Goal: Information Seeking & Learning: Check status

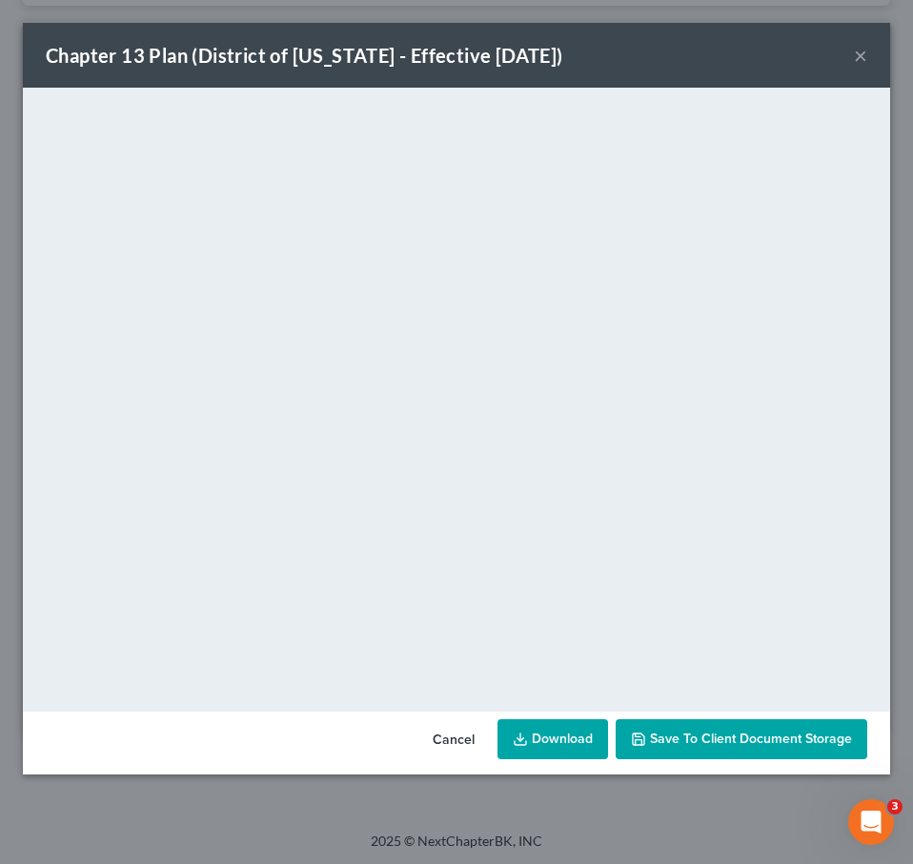
scroll to position [7777, 8]
click at [862, 58] on button "×" at bounding box center [860, 55] width 13 height 23
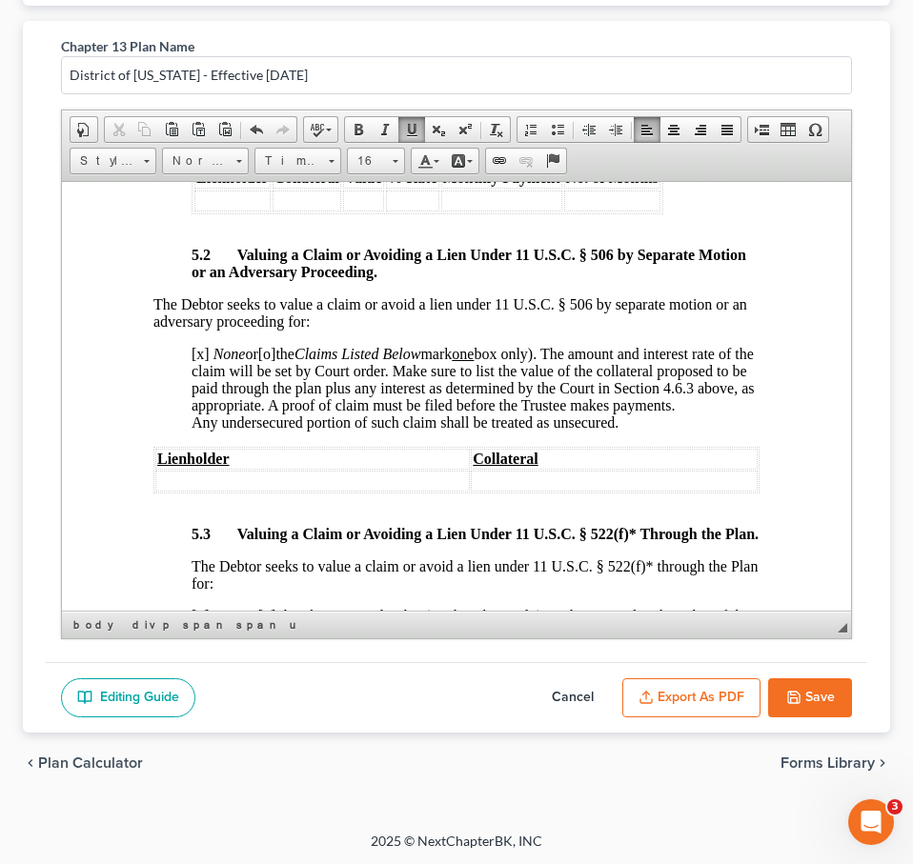
scroll to position [5676, 0]
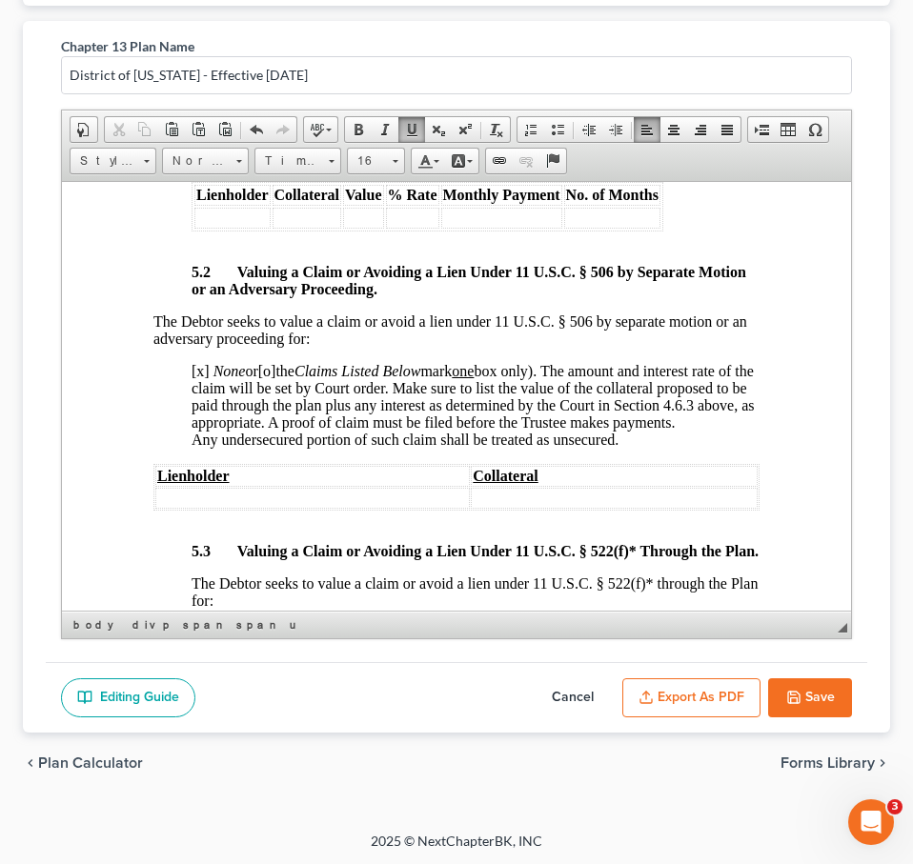
click at [823, 692] on button "Save" at bounding box center [810, 699] width 84 height 40
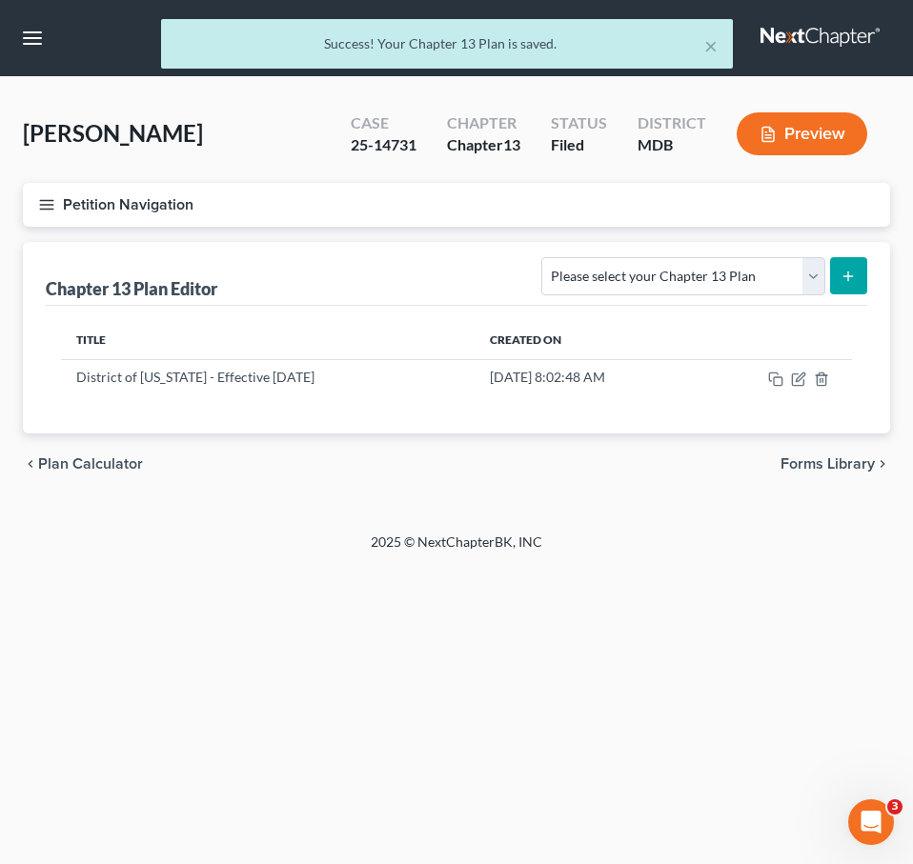
scroll to position [0, 0]
click at [803, 43] on div "× Success! Your Chapter 13 Plan is saved." at bounding box center [446, 48] width 913 height 59
click at [715, 45] on button "×" at bounding box center [710, 45] width 13 height 23
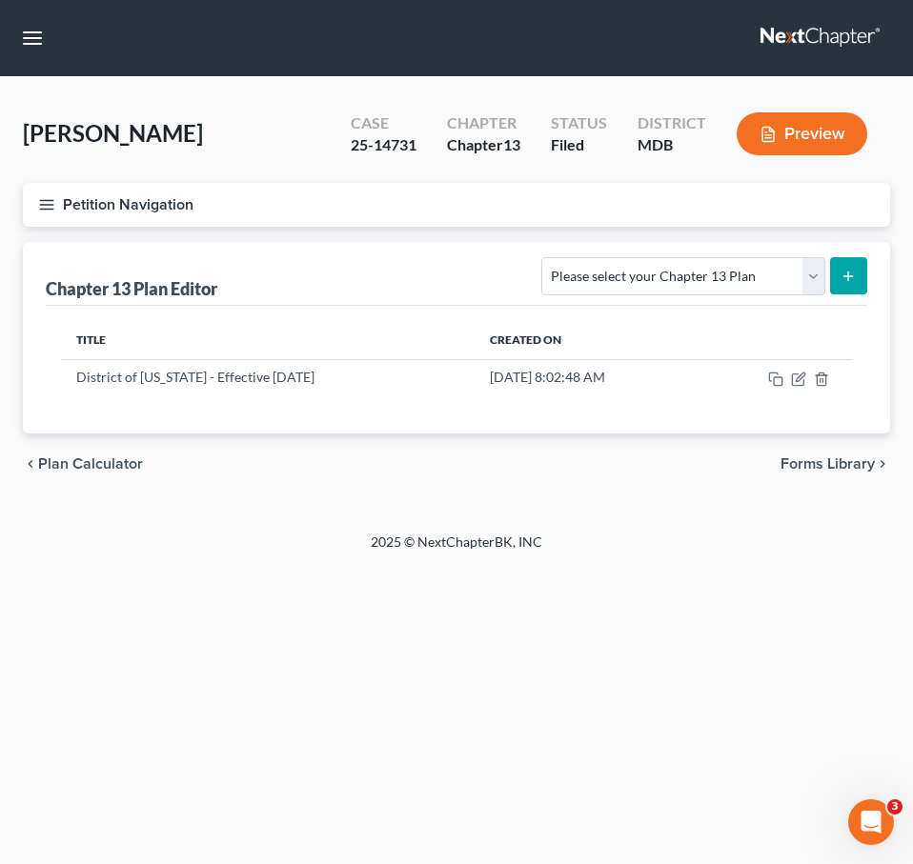
click at [806, 35] on link at bounding box center [821, 38] width 122 height 34
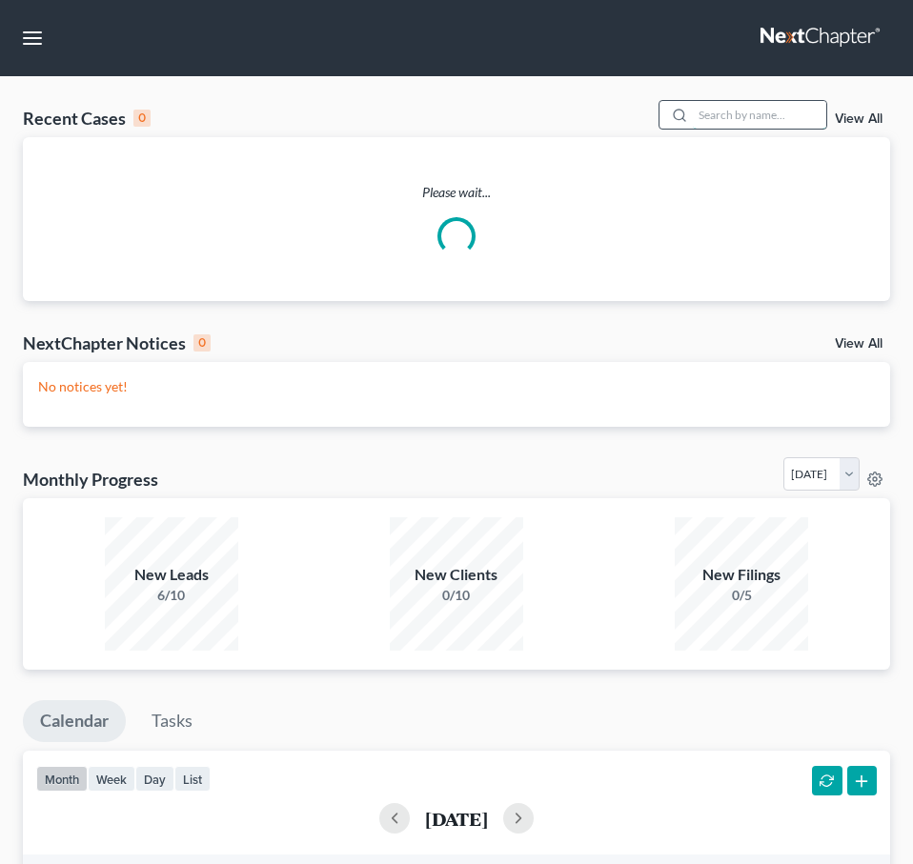
click at [768, 117] on input "search" at bounding box center [759, 115] width 133 height 28
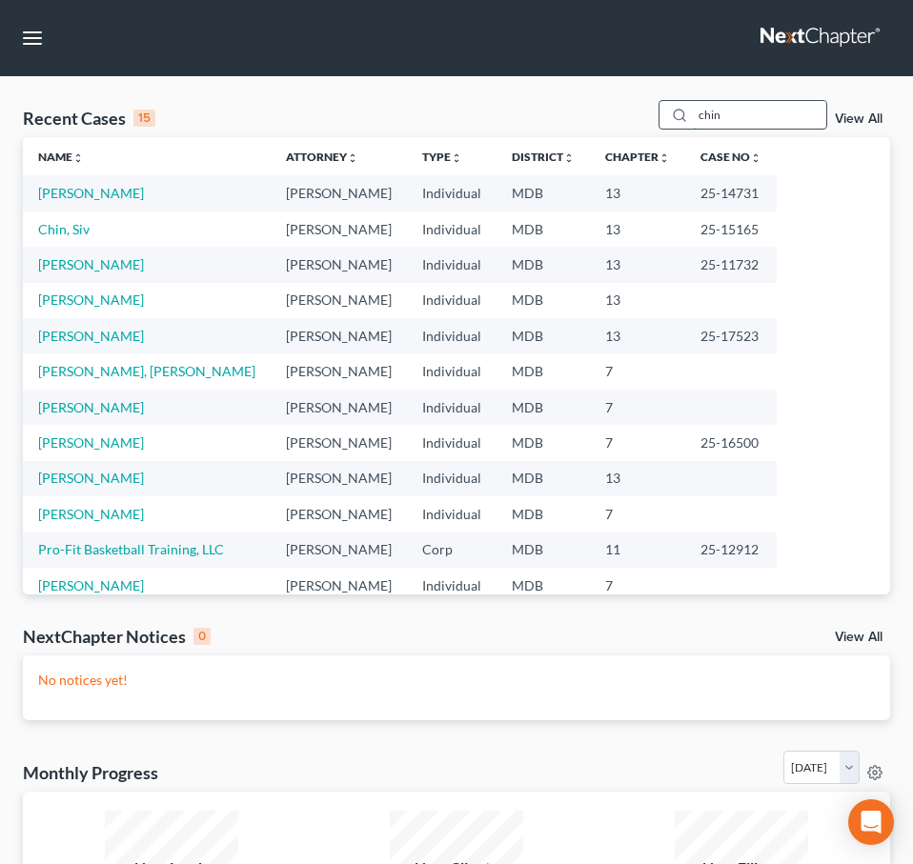
type input "chin"
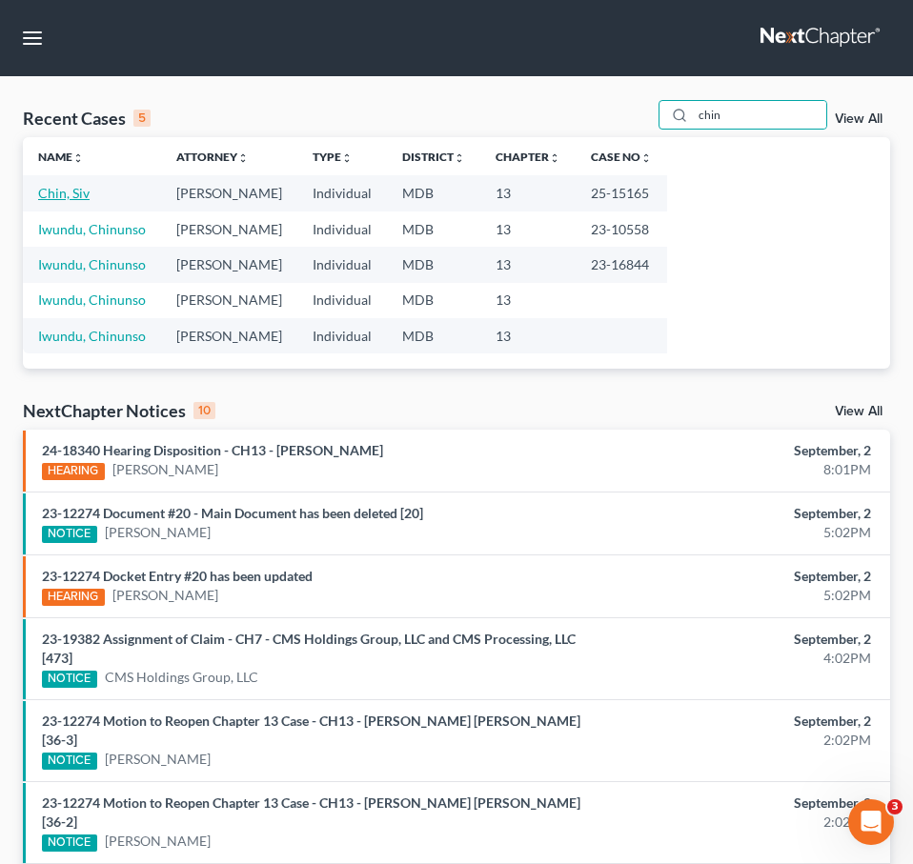
click at [58, 193] on link "Chin, Siv" at bounding box center [63, 193] width 51 height 16
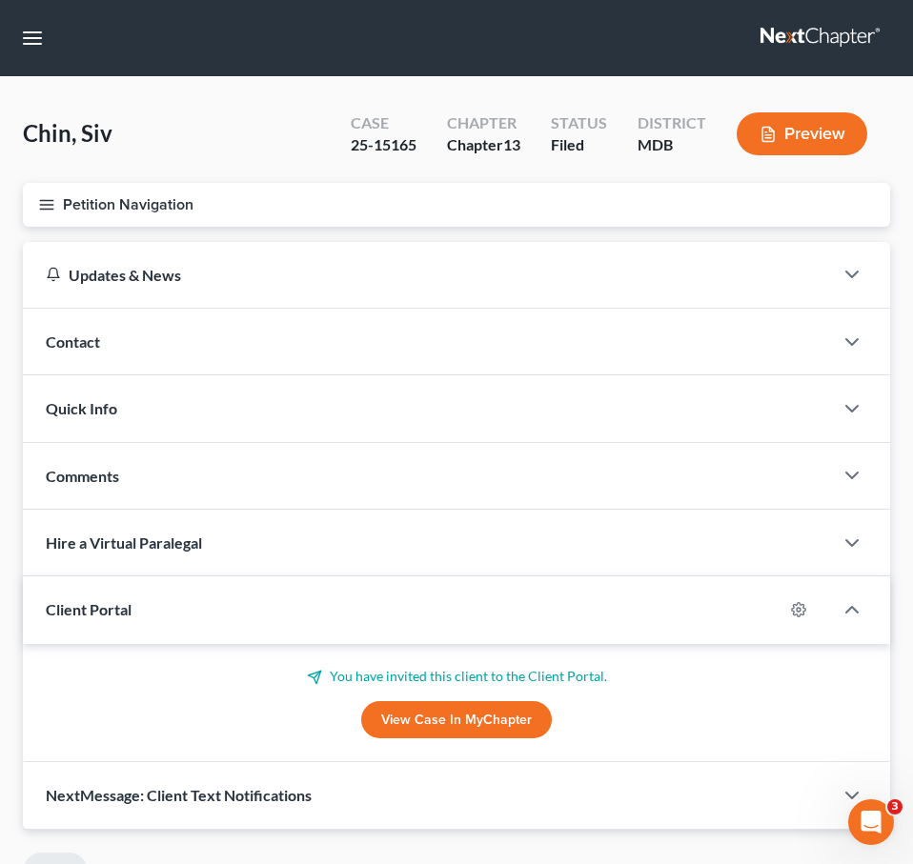
click at [51, 205] on icon "button" at bounding box center [46, 204] width 17 height 17
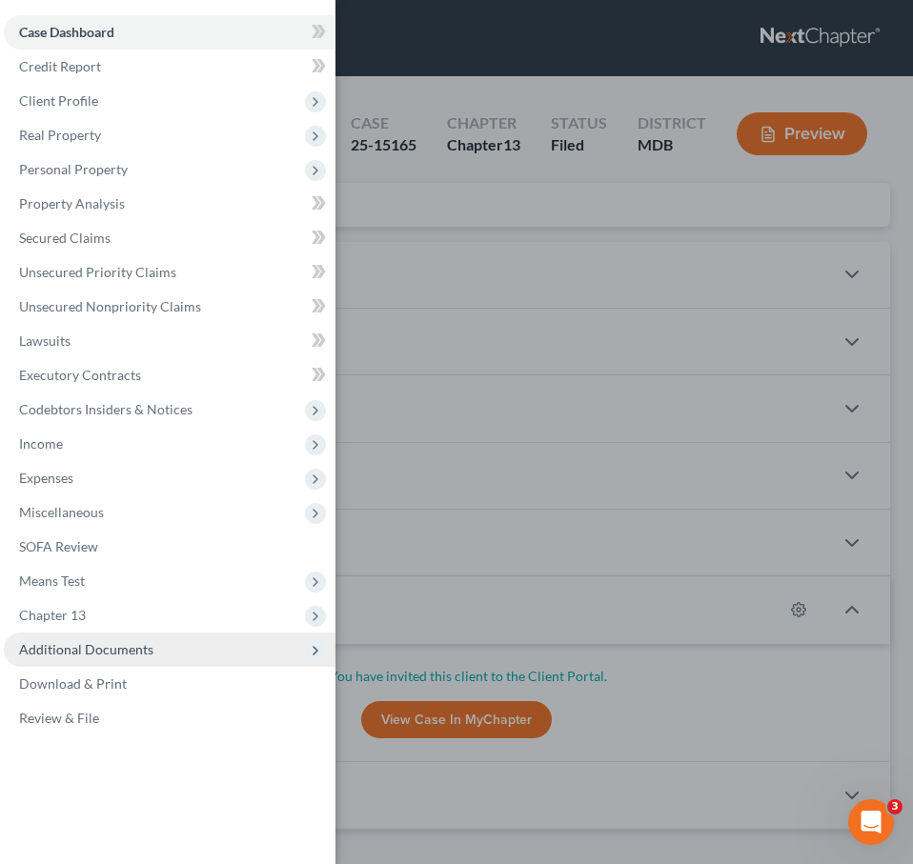
click at [89, 648] on span "Additional Documents" at bounding box center [86, 649] width 134 height 16
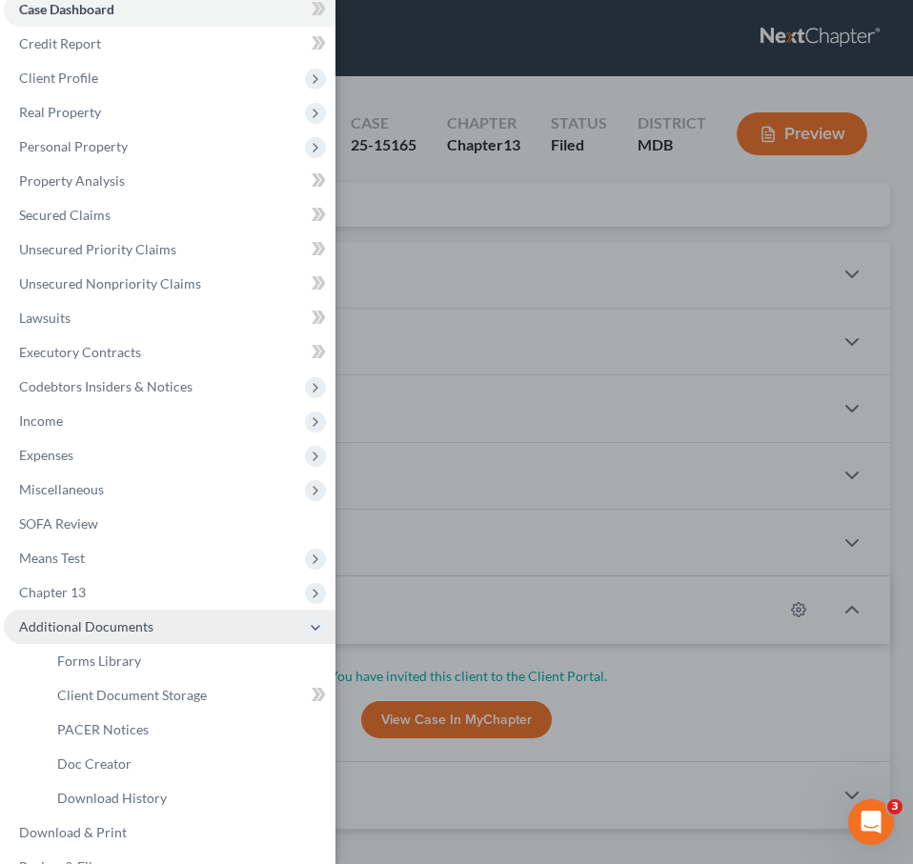
scroll to position [58, 0]
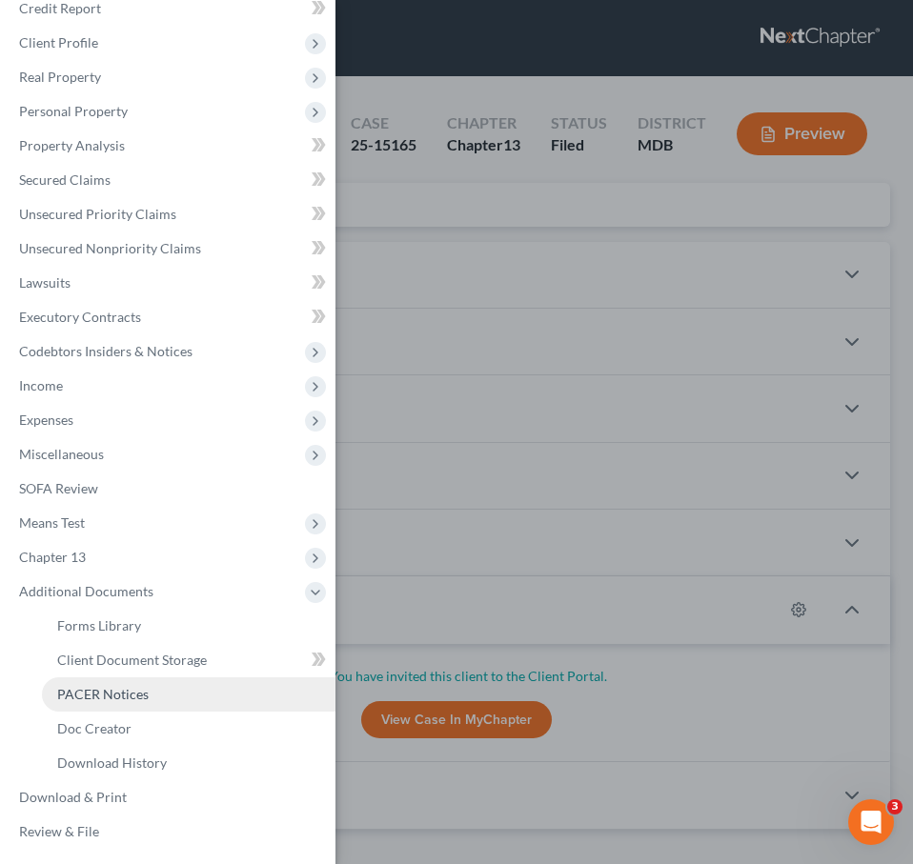
click at [90, 692] on span "PACER Notices" at bounding box center [102, 694] width 91 height 16
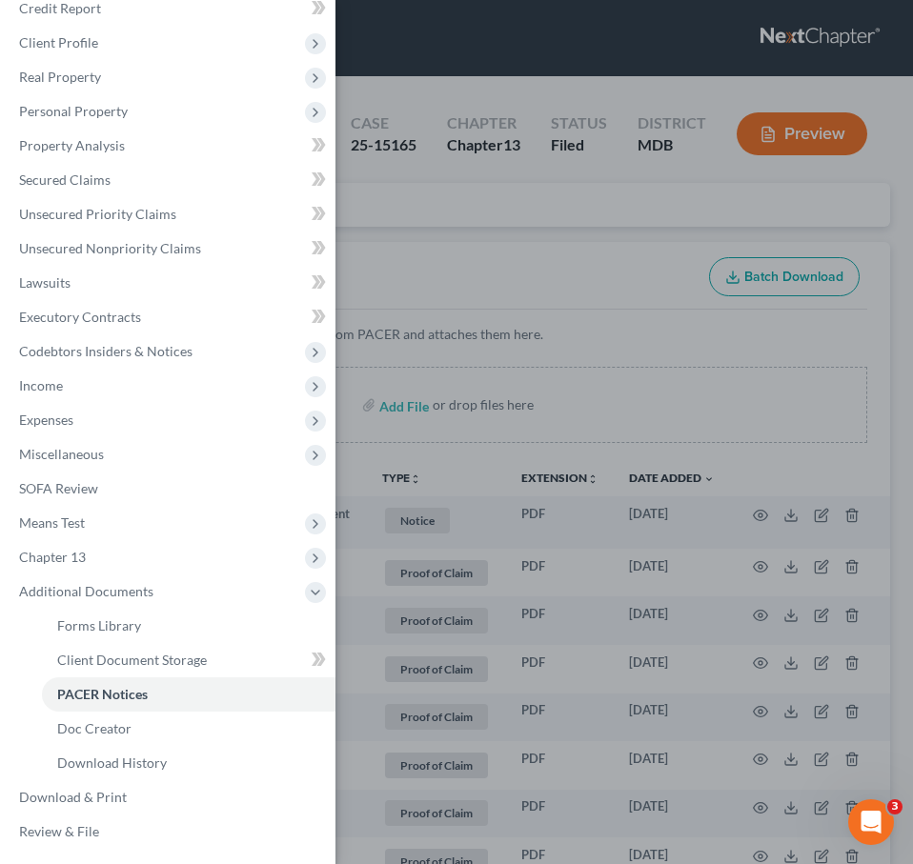
click at [353, 227] on div "Case Dashboard Payments Invoices Payments Payments Credit Report Client Profile" at bounding box center [456, 432] width 913 height 864
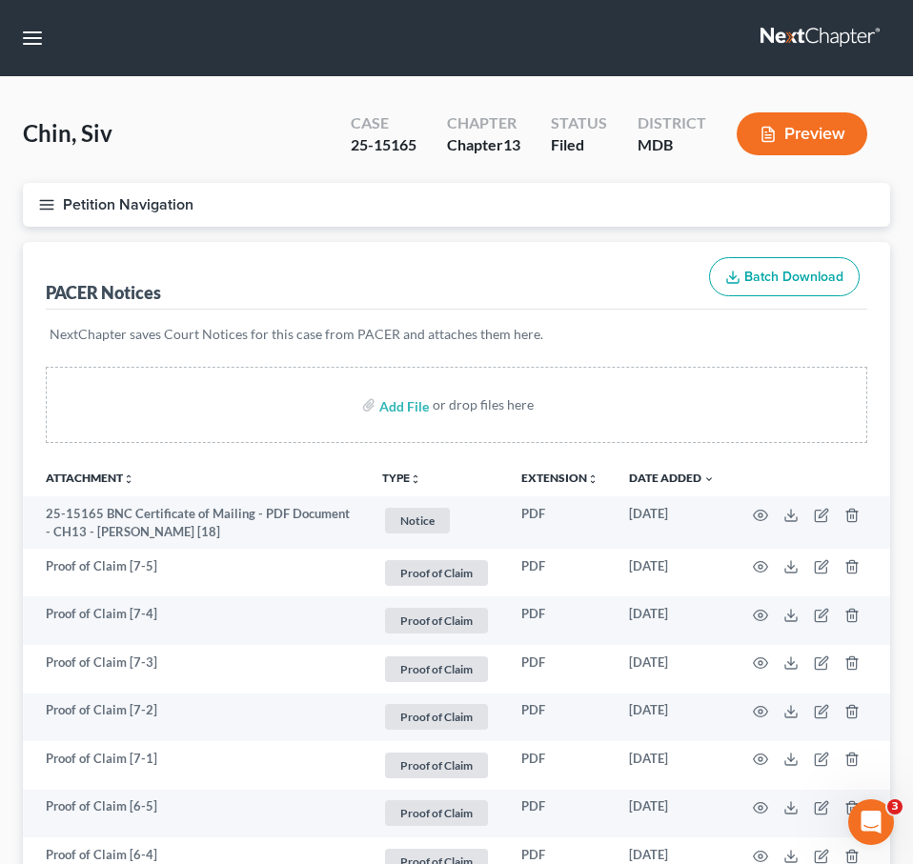
click at [35, 198] on button "Petition Navigation" at bounding box center [456, 205] width 867 height 44
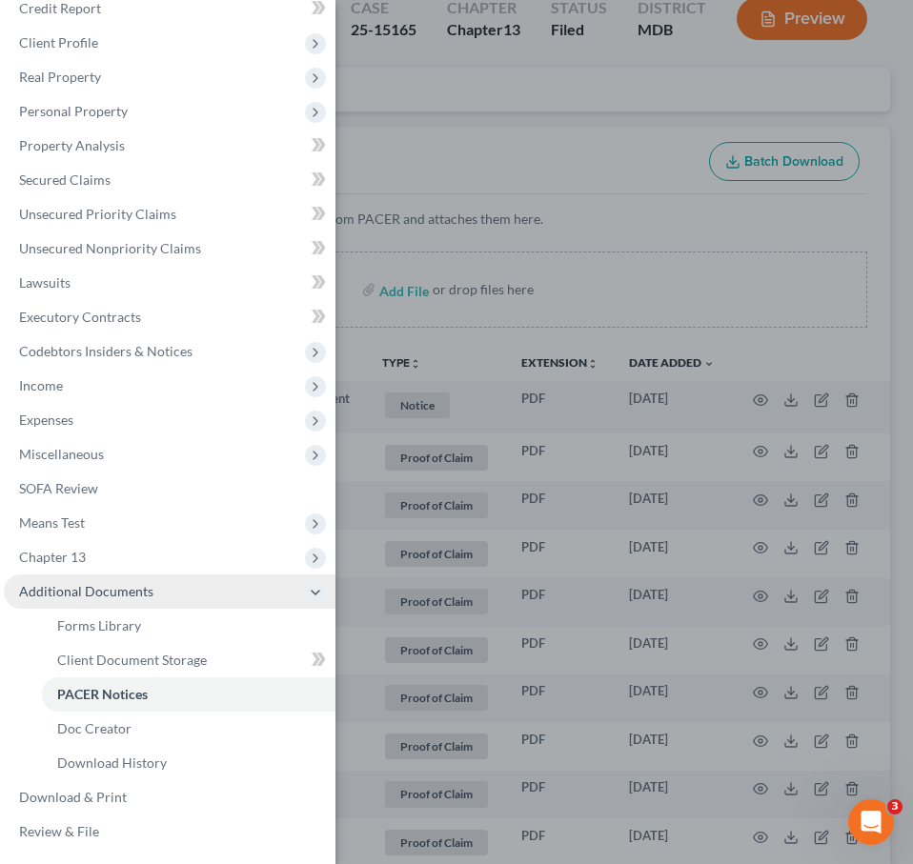
scroll to position [154, 0]
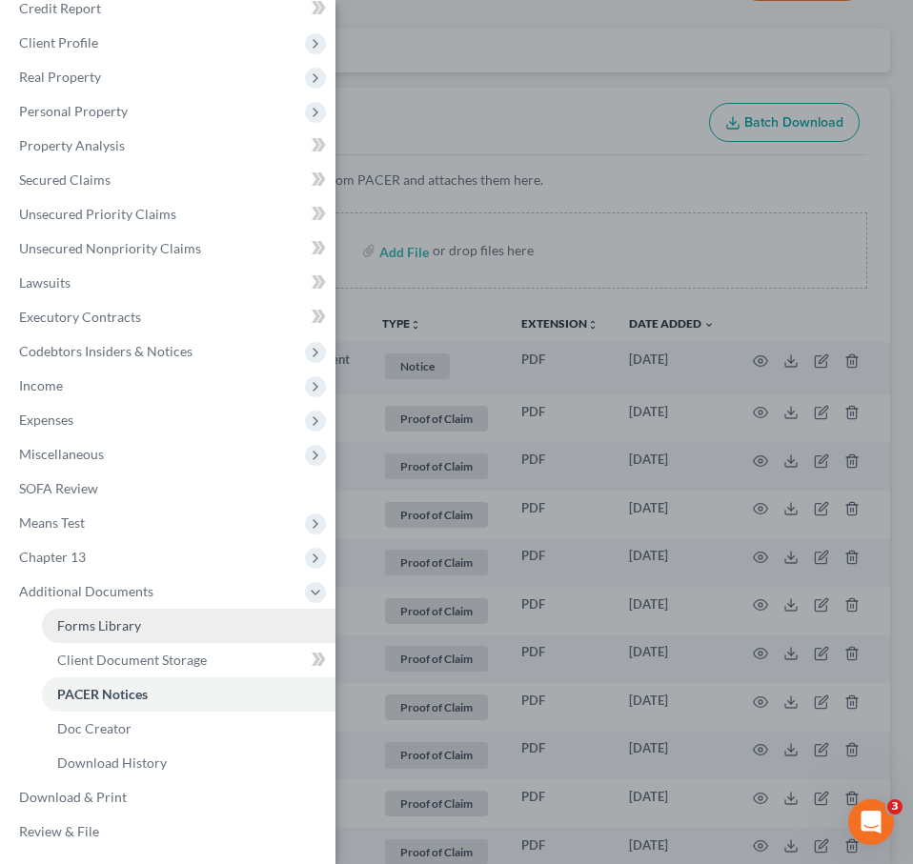
click at [80, 614] on link "Forms Library" at bounding box center [189, 626] width 294 height 34
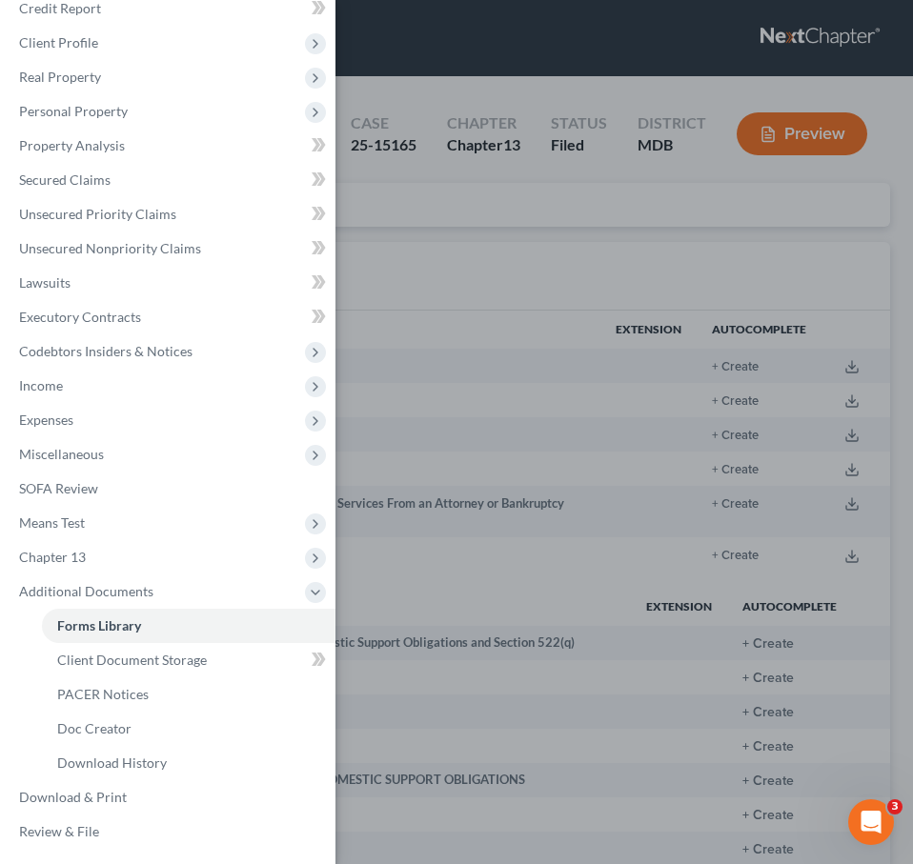
click at [407, 213] on div "Case Dashboard Payments Invoices Payments Payments Credit Report Client Profile" at bounding box center [456, 432] width 913 height 864
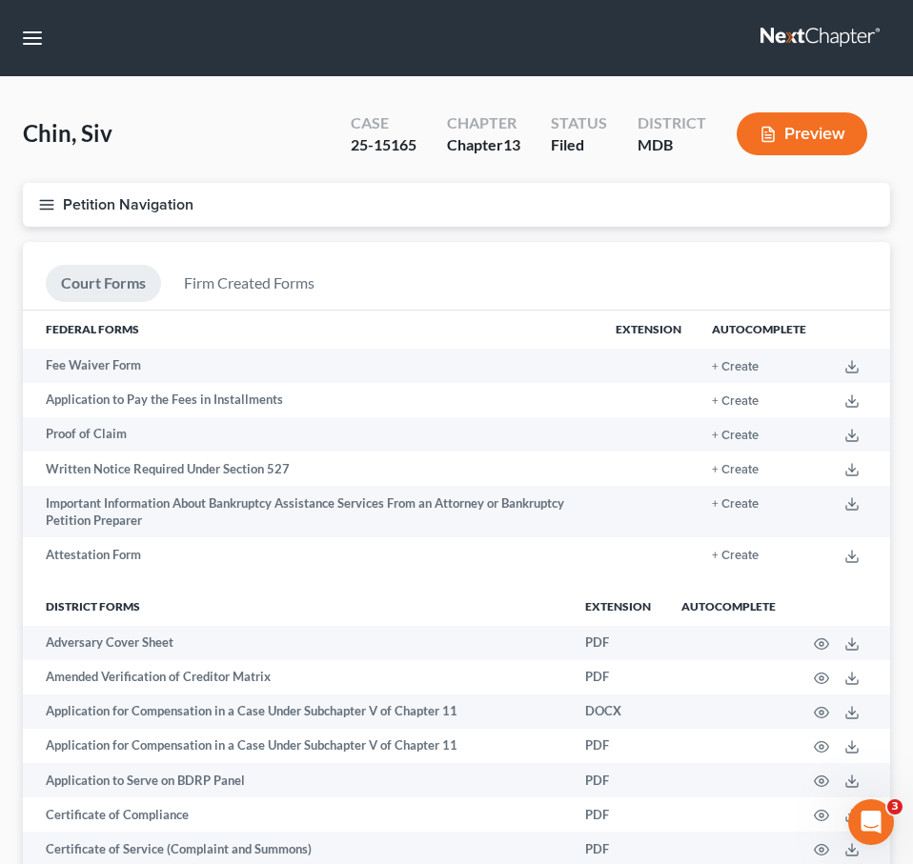
scroll to position [571, 0]
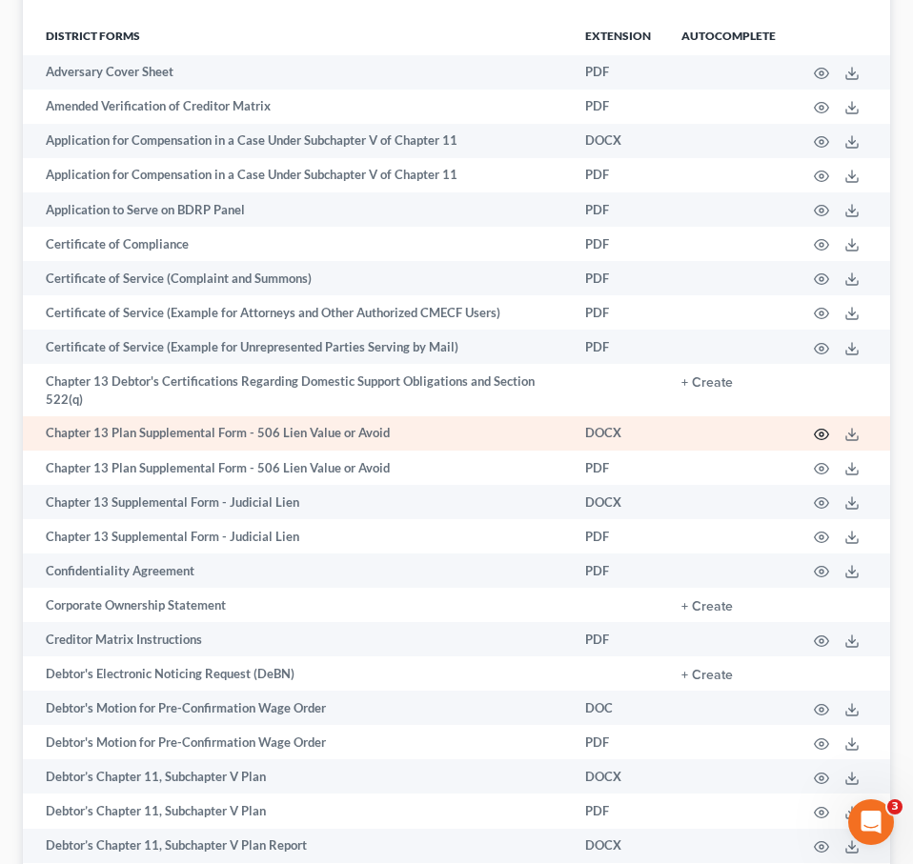
click at [819, 430] on icon "button" at bounding box center [821, 434] width 15 height 15
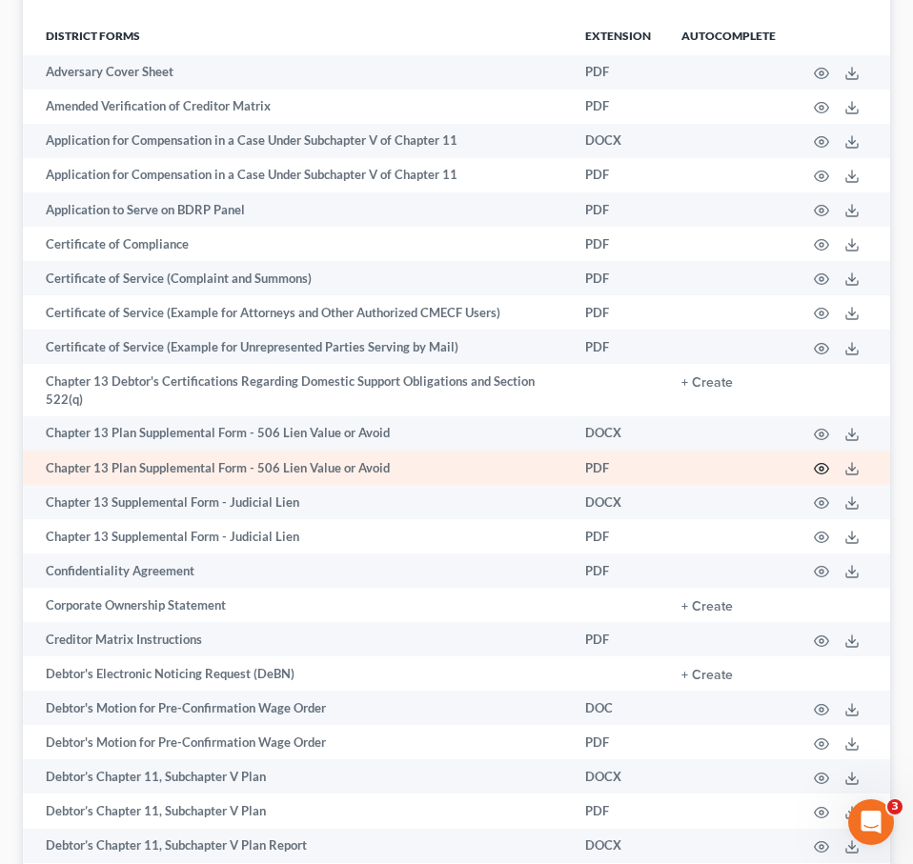
click at [820, 471] on icon "button" at bounding box center [821, 468] width 15 height 15
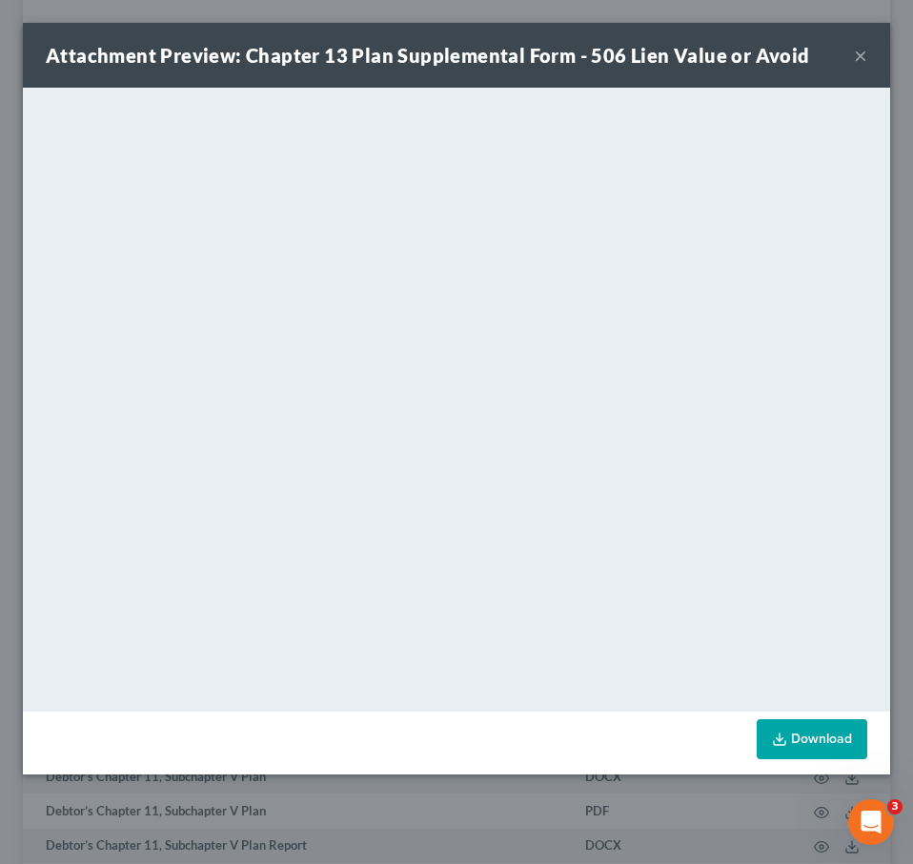
click at [860, 53] on button "×" at bounding box center [860, 55] width 13 height 23
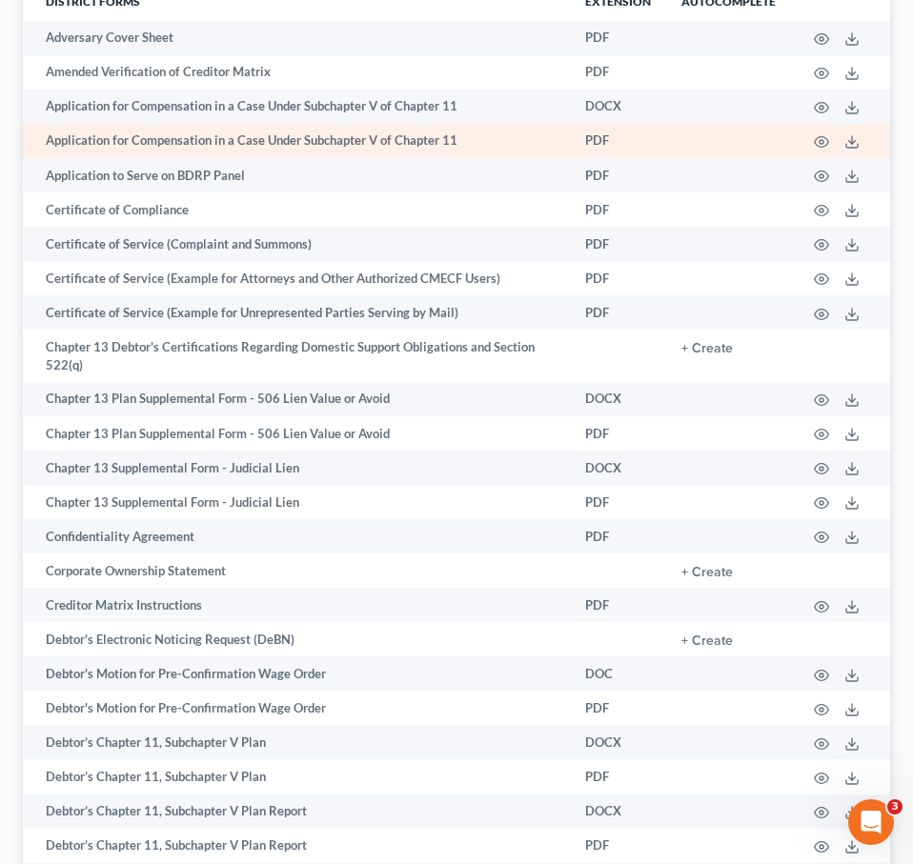
scroll to position [1620, 0]
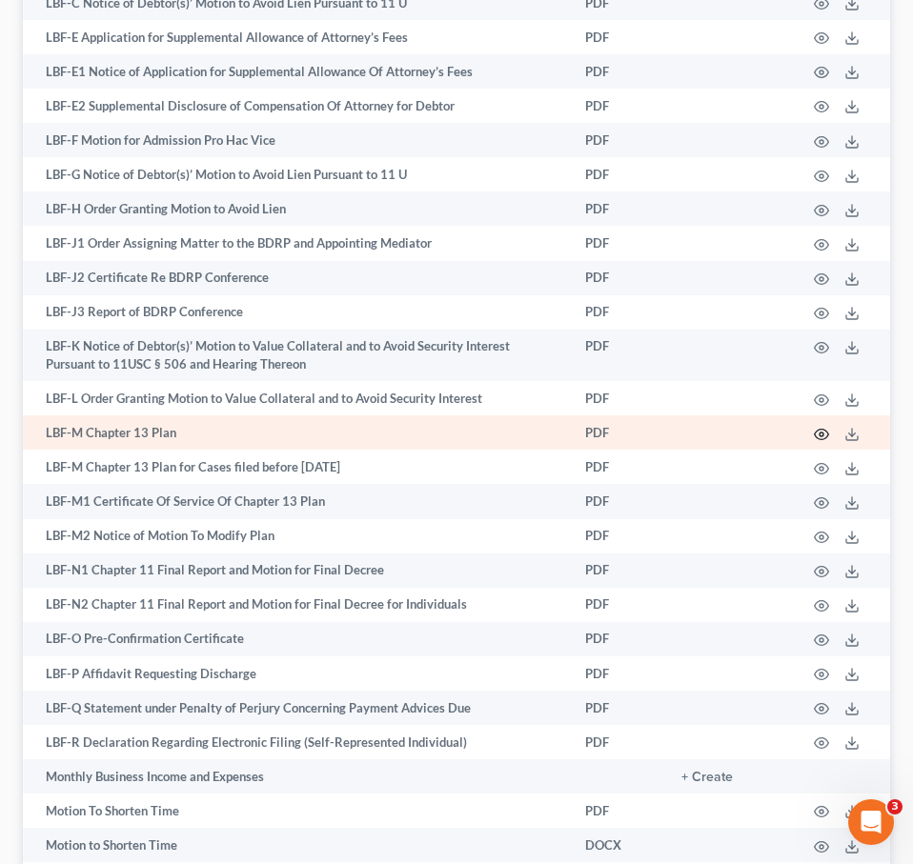
click at [822, 433] on circle "button" at bounding box center [822, 435] width 4 height 4
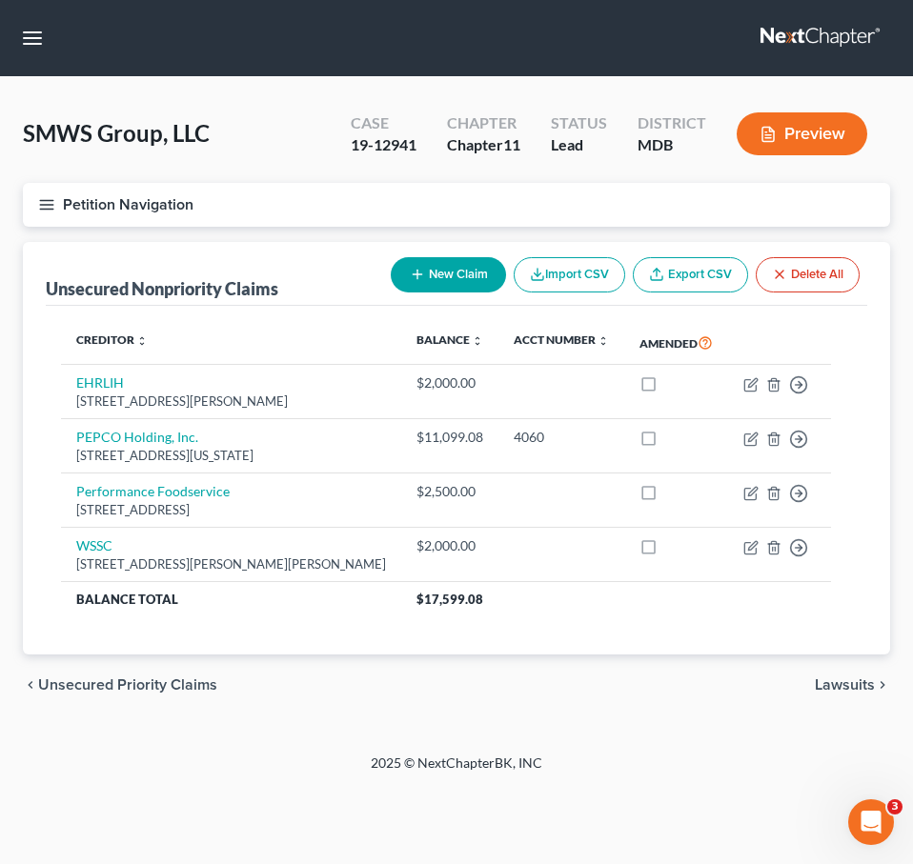
click at [789, 30] on link at bounding box center [821, 38] width 122 height 34
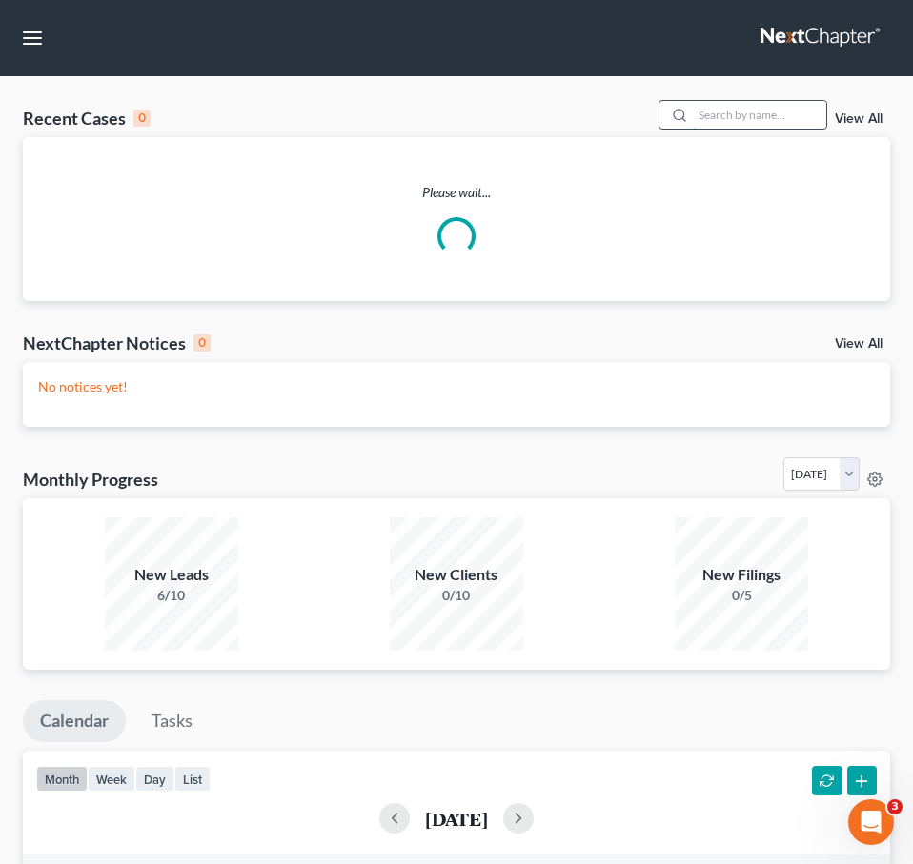
click at [738, 115] on input "search" at bounding box center [759, 115] width 133 height 28
type input "chin"
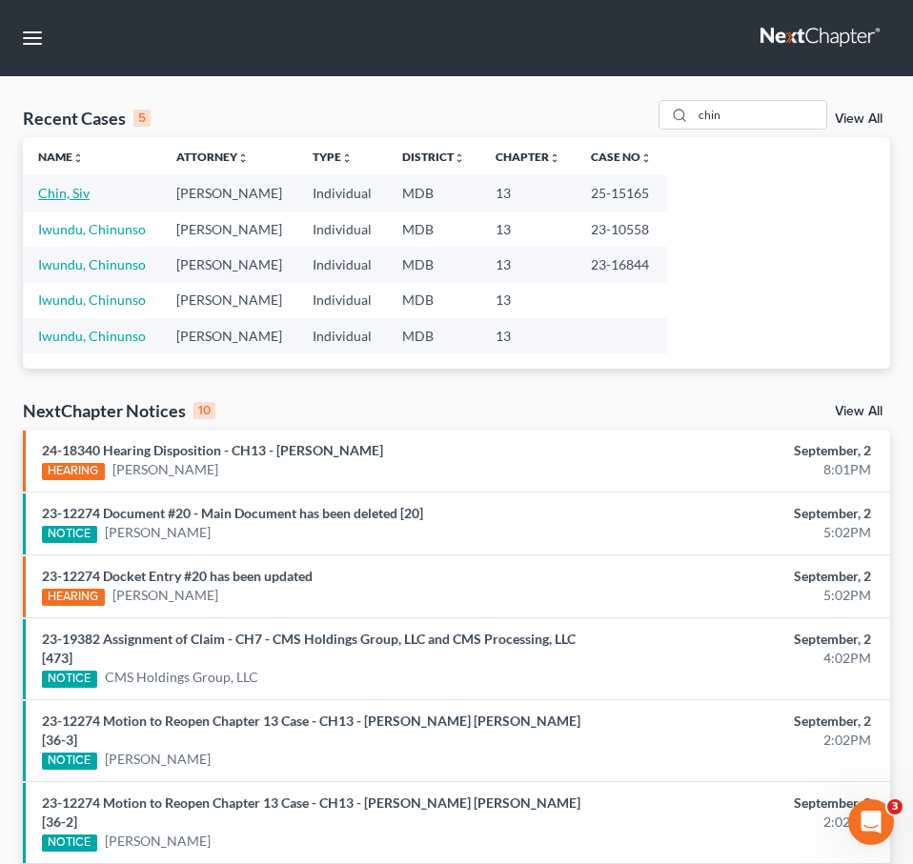
click at [71, 186] on link "Chin, Siv" at bounding box center [63, 193] width 51 height 16
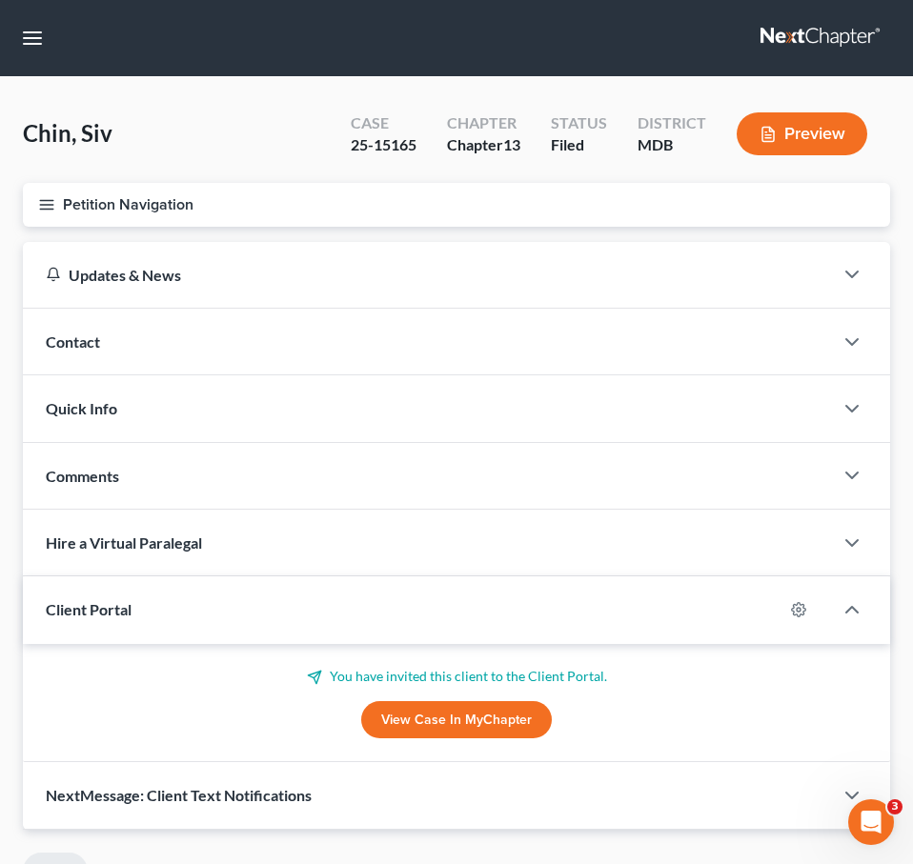
click at [48, 211] on icon "button" at bounding box center [46, 204] width 17 height 17
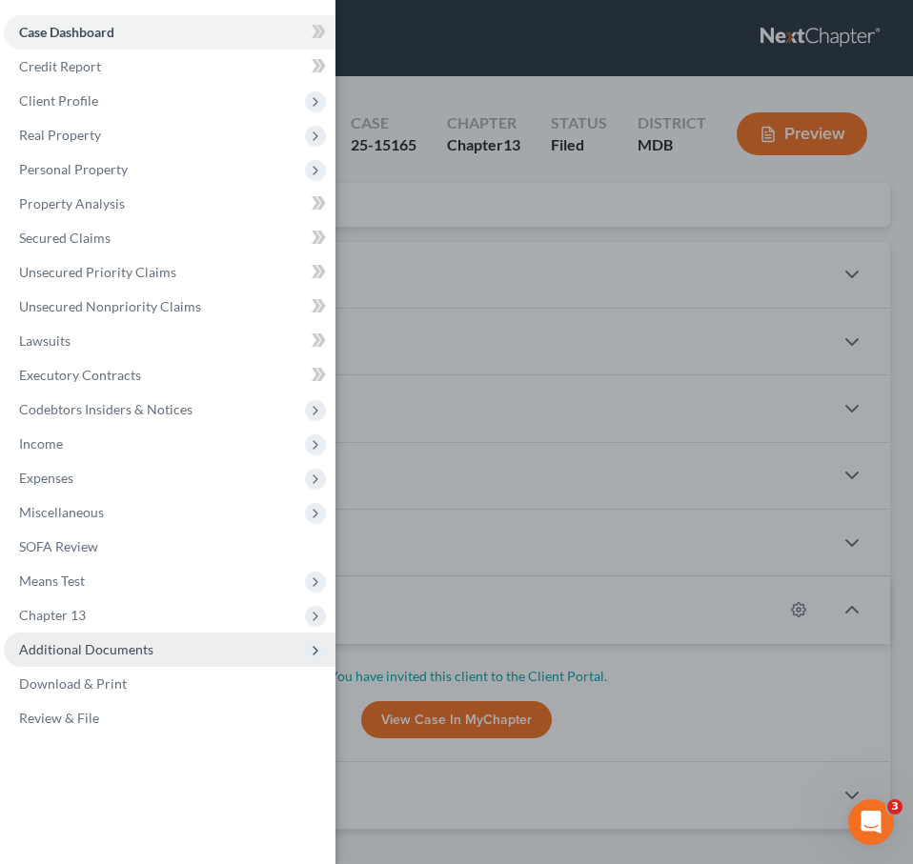
click at [108, 640] on span "Additional Documents" at bounding box center [170, 650] width 332 height 34
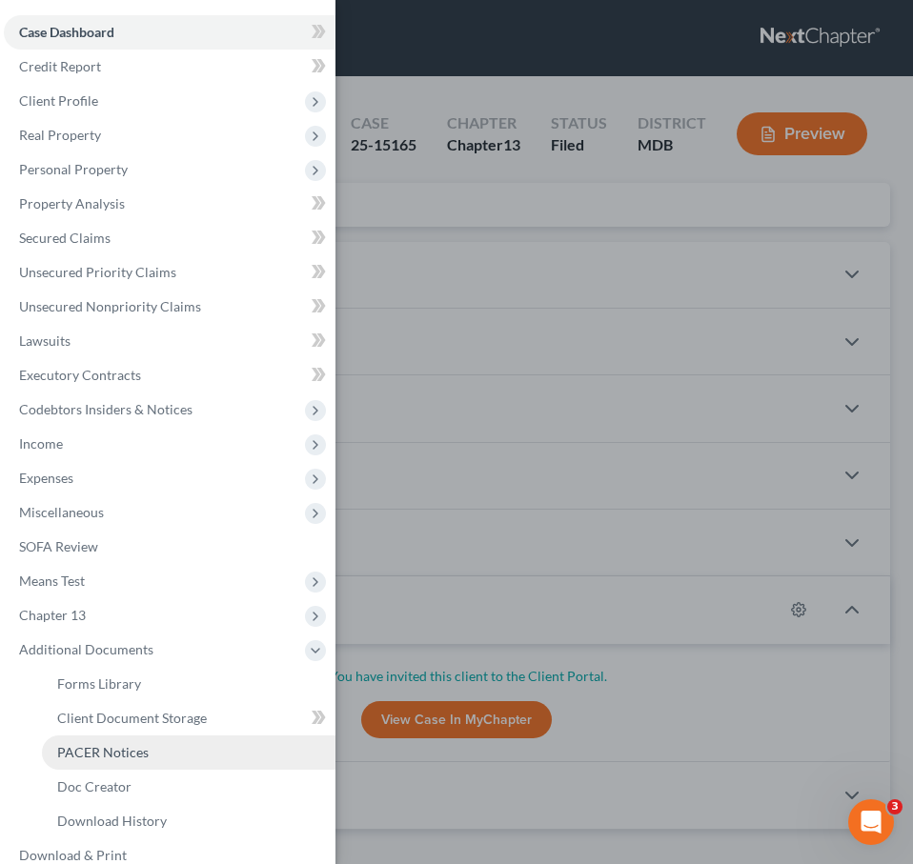
click at [102, 753] on span "PACER Notices" at bounding box center [102, 752] width 91 height 16
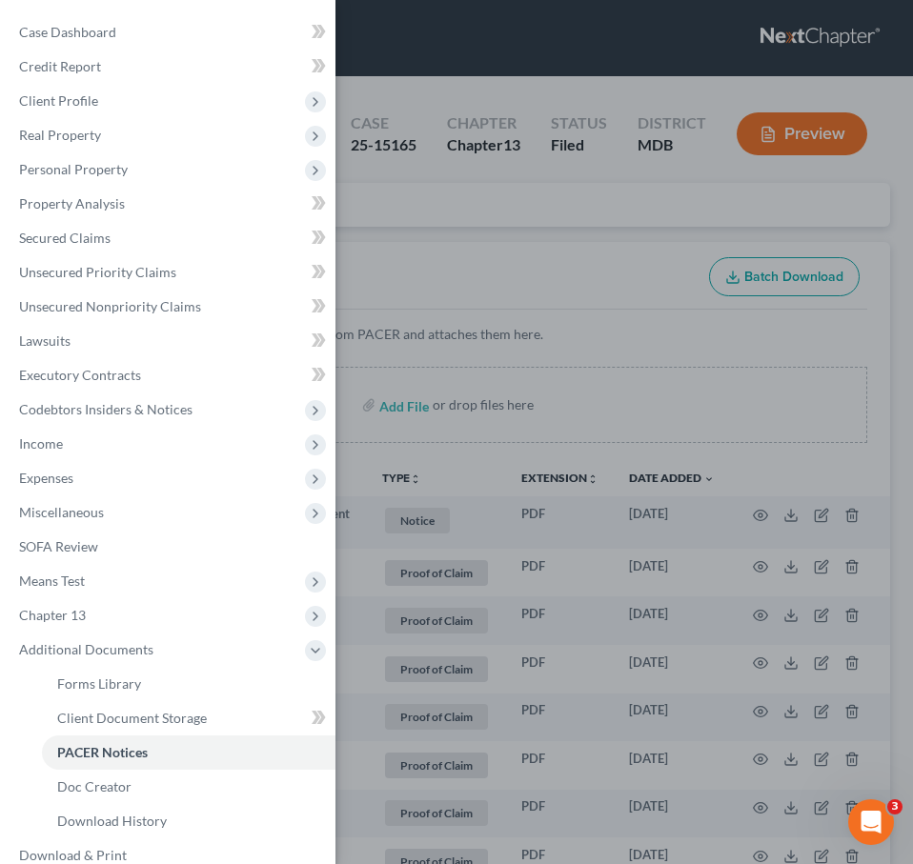
click at [391, 216] on div "Case Dashboard Payments Invoices Payments Payments Credit Report Client Profile" at bounding box center [456, 432] width 913 height 864
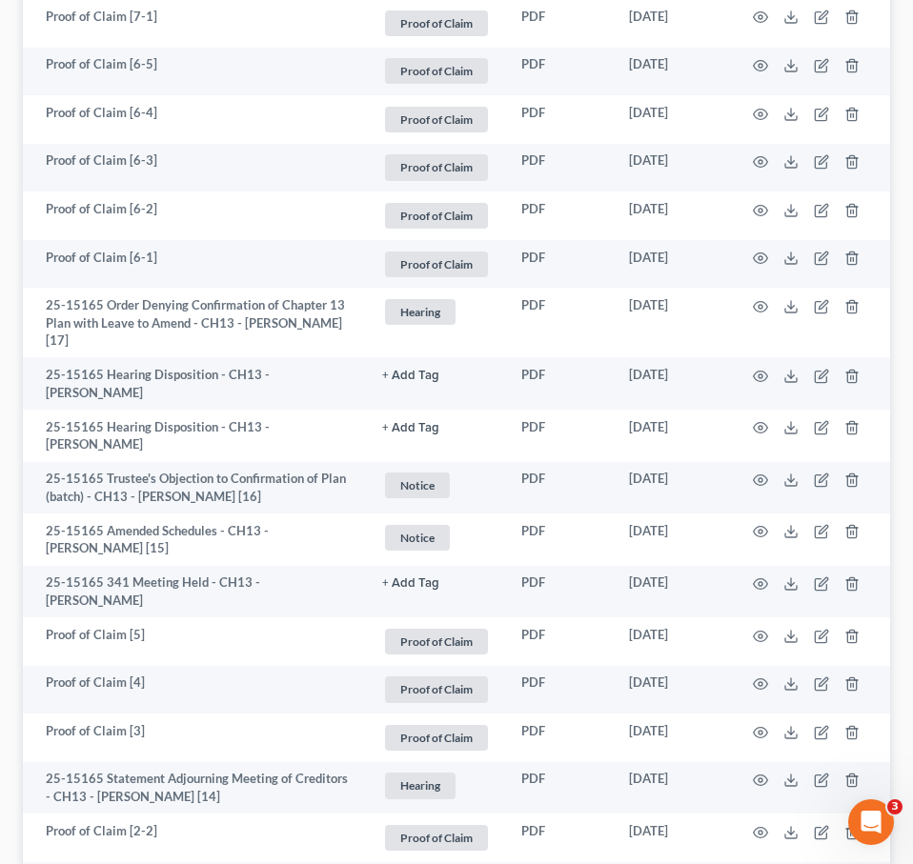
scroll to position [722, 0]
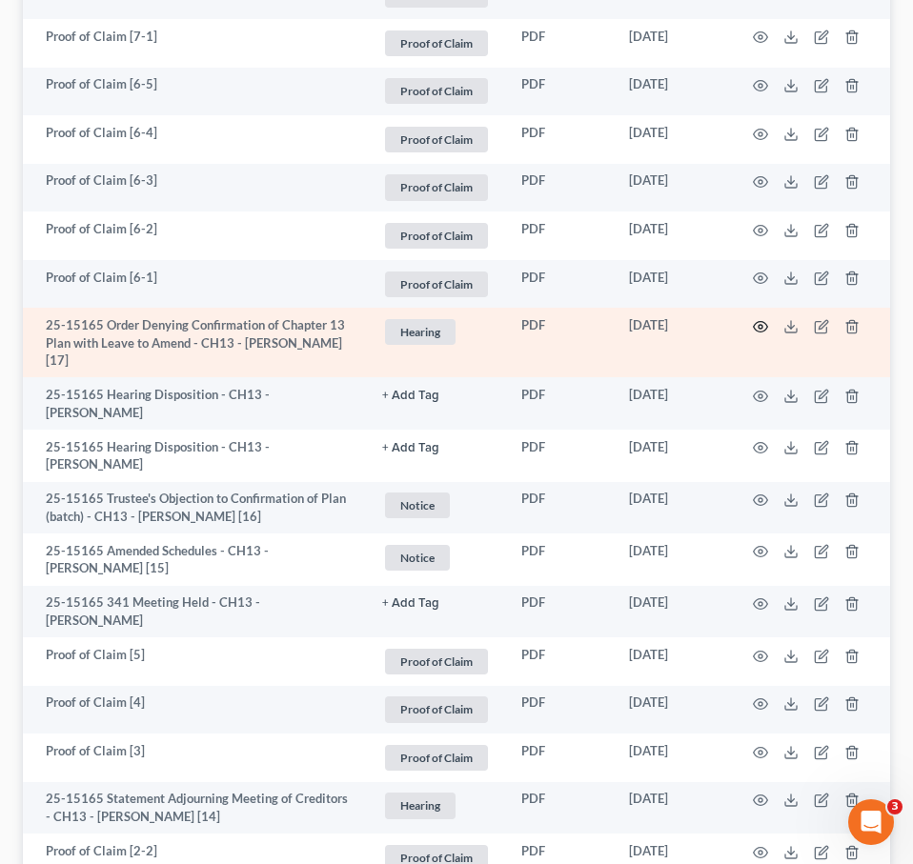
click at [759, 319] on icon "button" at bounding box center [760, 326] width 15 height 15
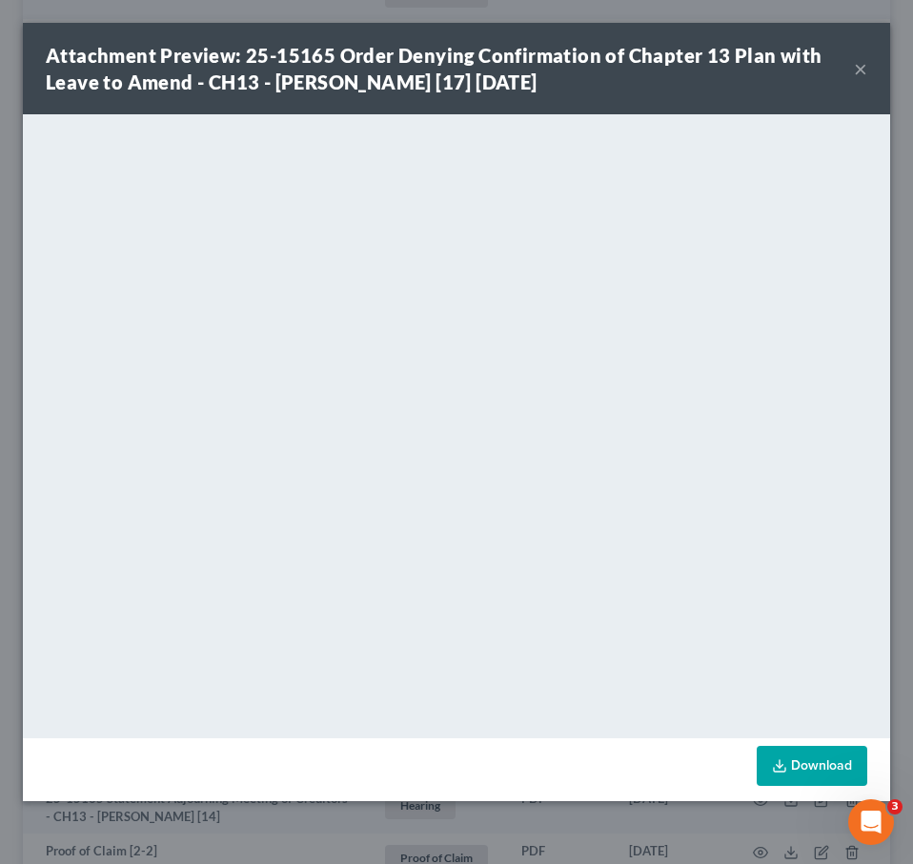
click at [861, 71] on button "×" at bounding box center [860, 68] width 13 height 23
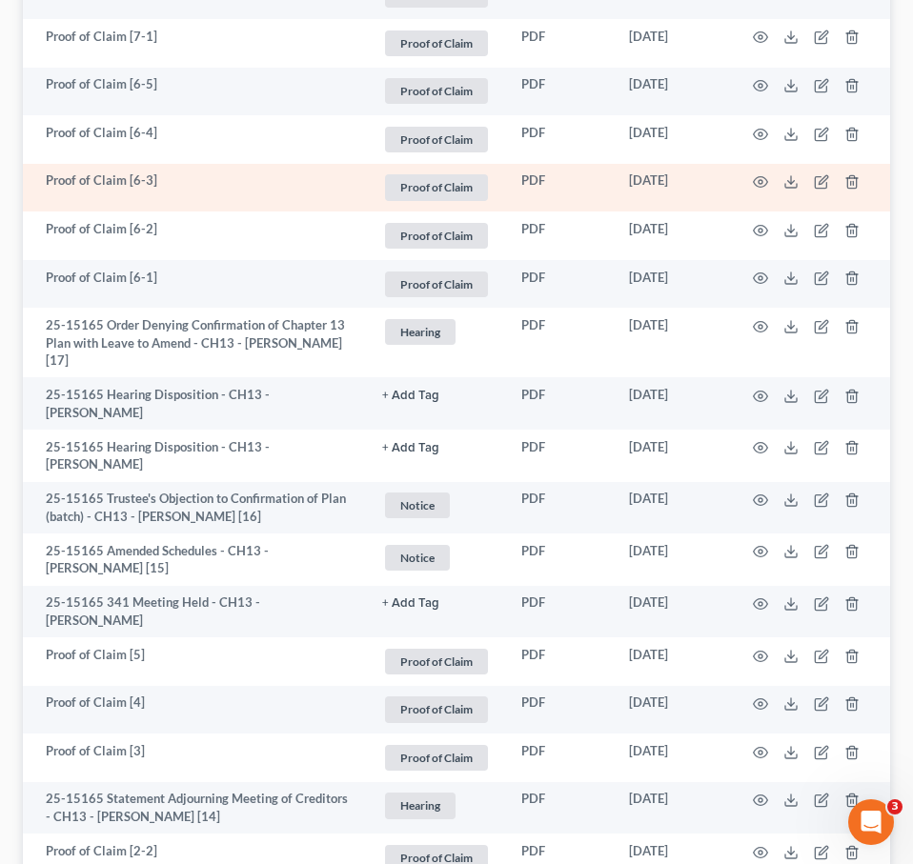
scroll to position [0, 0]
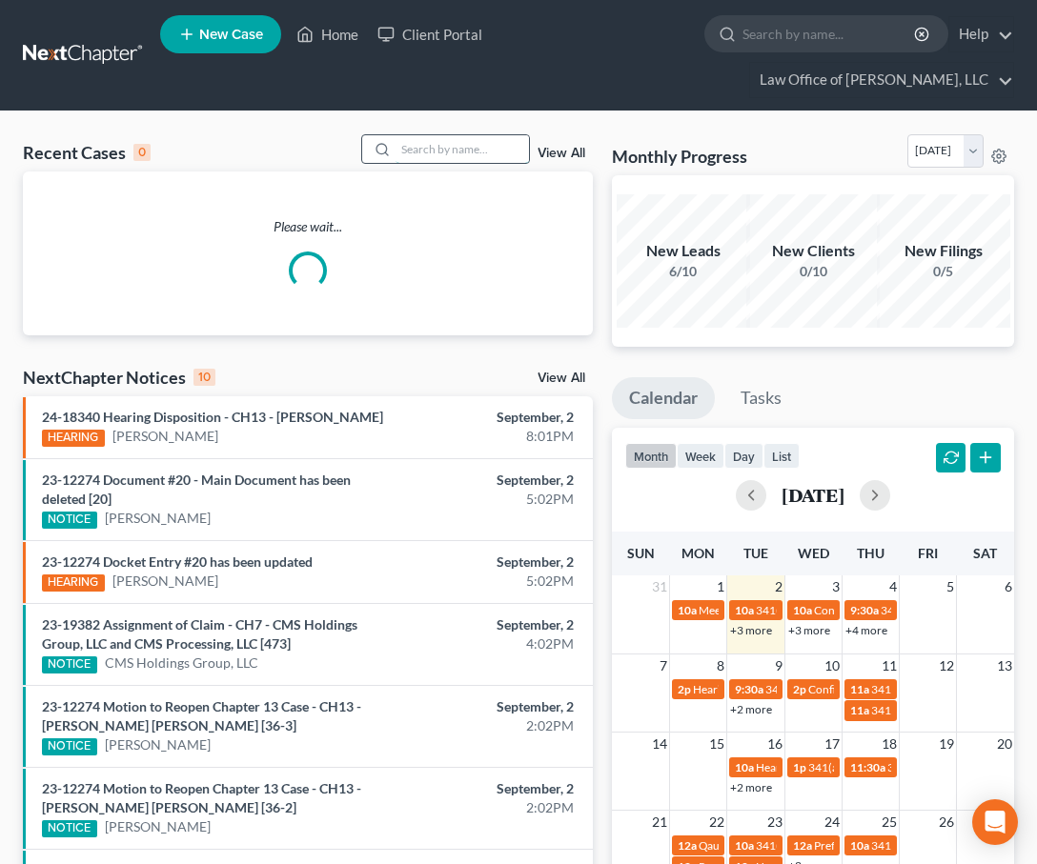
click at [436, 152] on input "search" at bounding box center [461, 149] width 133 height 28
type input "[PERSON_NAME]"
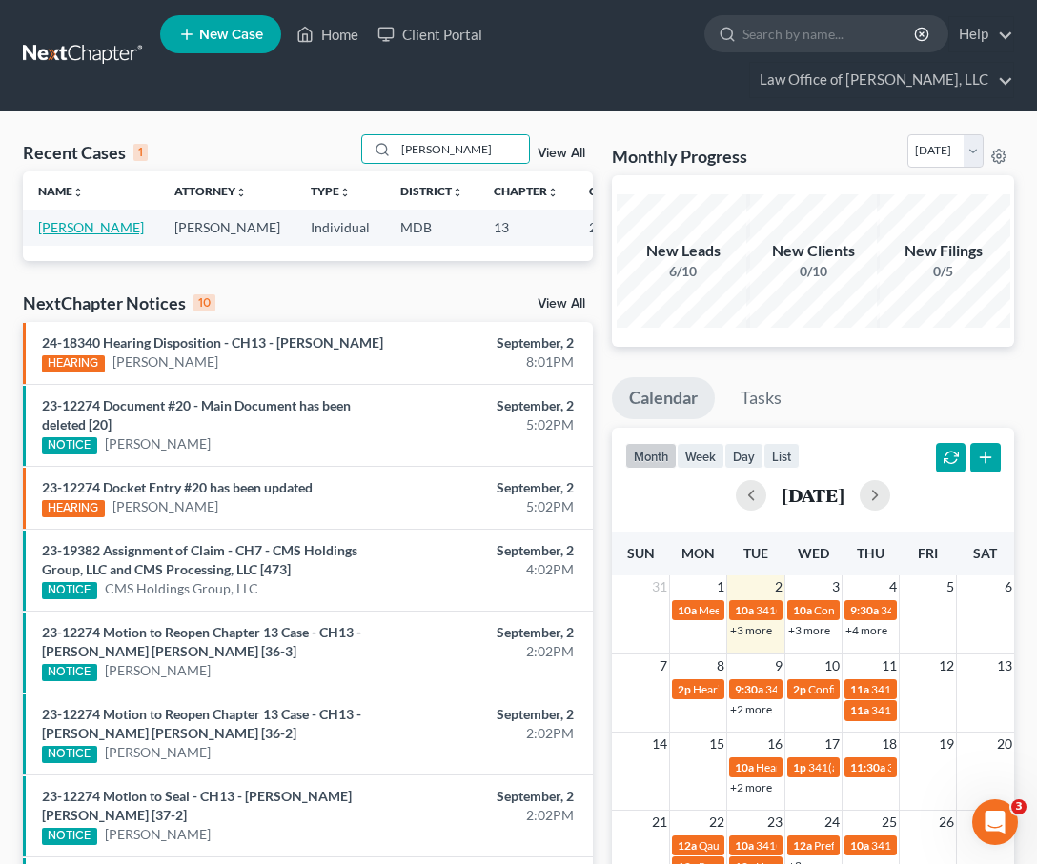
click at [60, 230] on link "[PERSON_NAME]" at bounding box center [91, 227] width 106 height 16
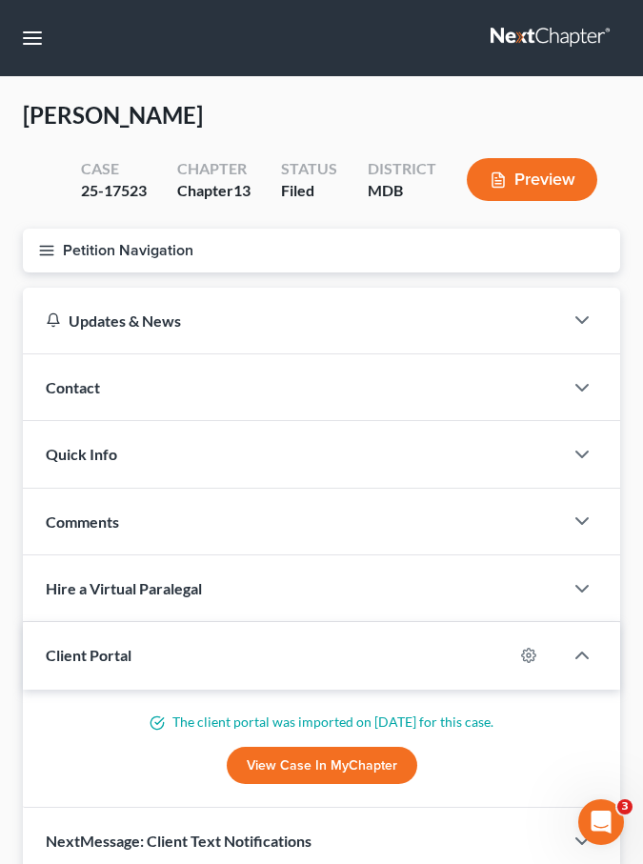
click at [42, 254] on icon "button" at bounding box center [46, 250] width 17 height 17
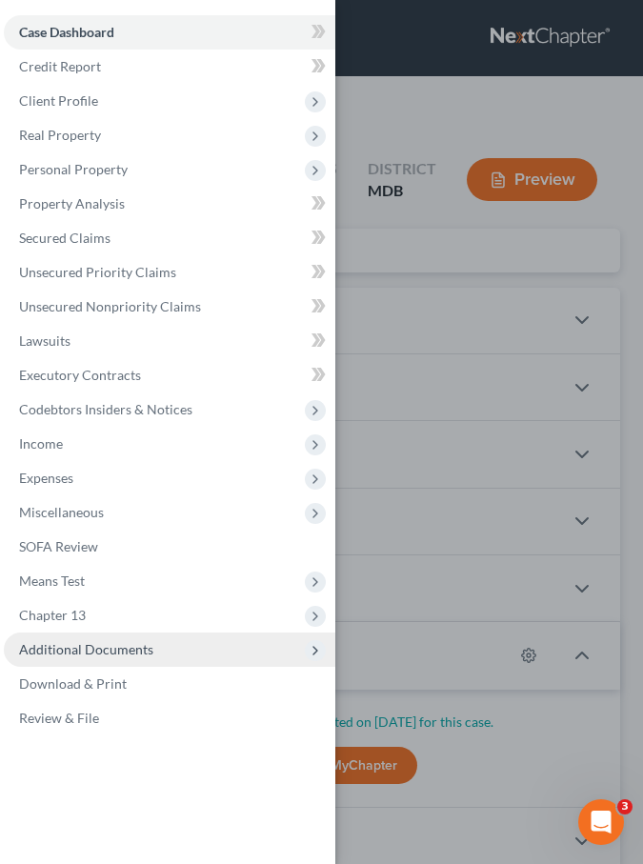
click at [72, 643] on span "Additional Documents" at bounding box center [86, 649] width 134 height 16
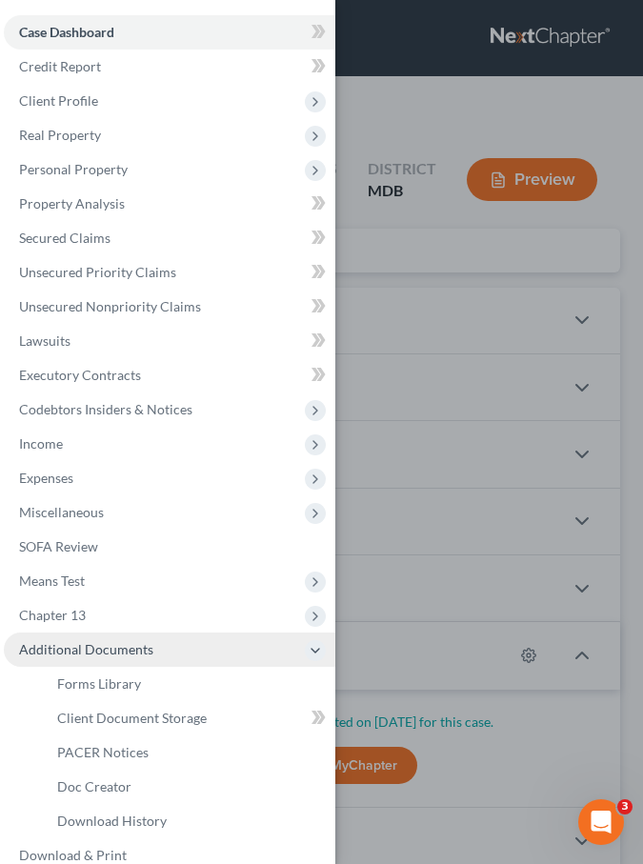
scroll to position [58, 0]
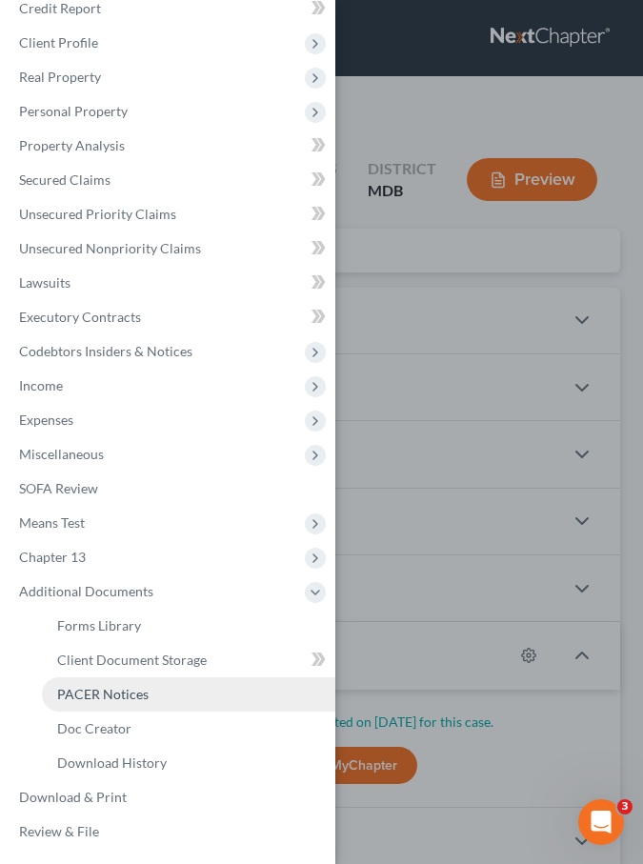
click at [78, 688] on span "PACER Notices" at bounding box center [102, 694] width 91 height 16
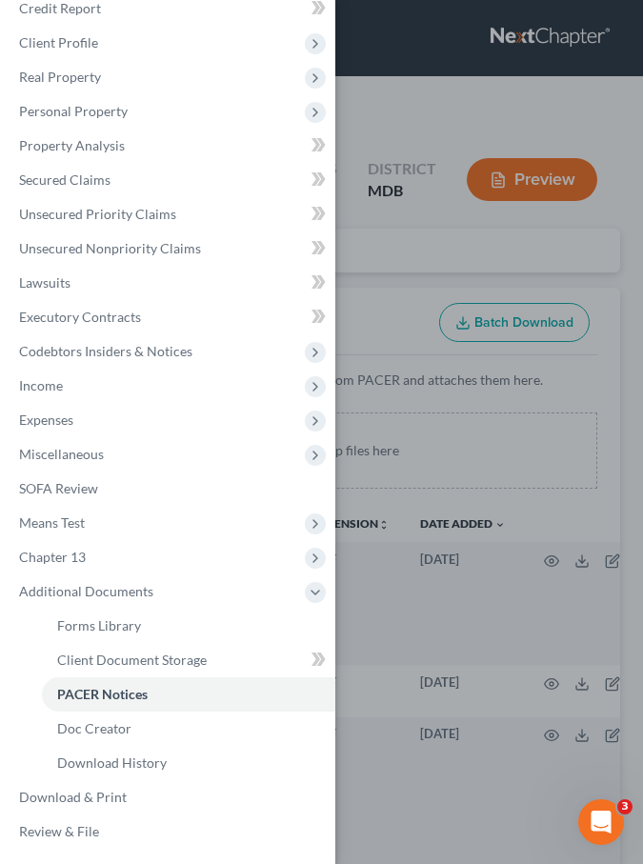
click at [356, 282] on div "Case Dashboard Payments Invoices Payments Payments Credit Report Client Profile" at bounding box center [321, 432] width 643 height 864
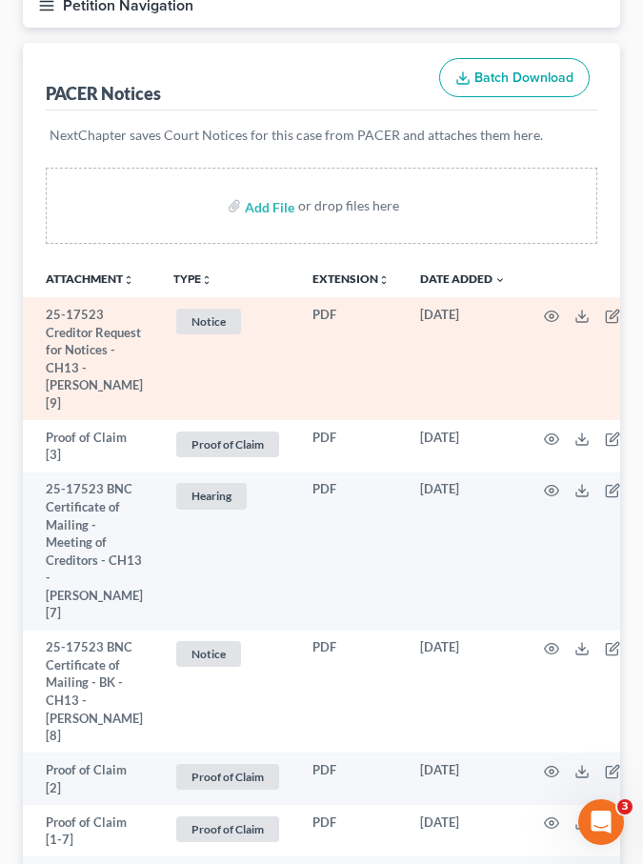
scroll to position [329, 0]
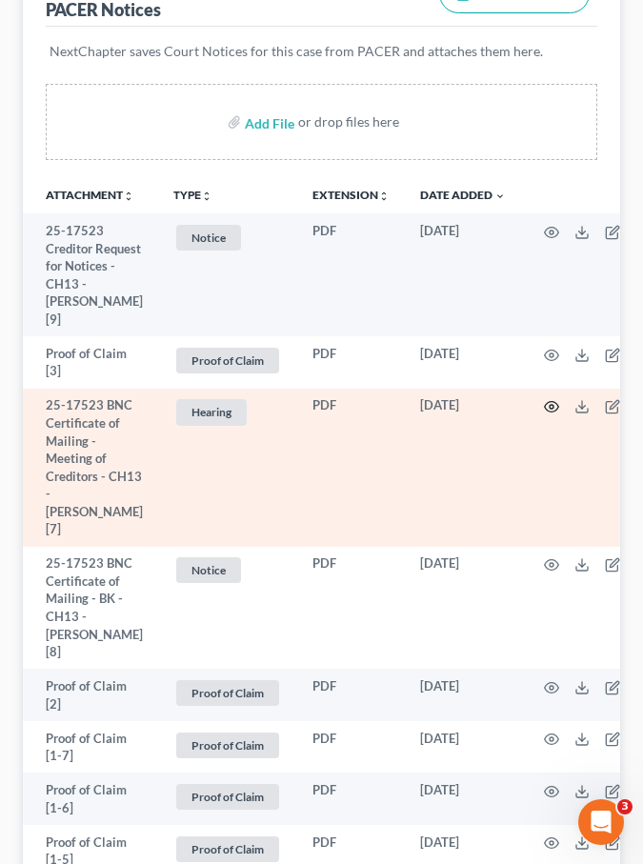
click at [544, 400] on icon "button" at bounding box center [551, 406] width 15 height 15
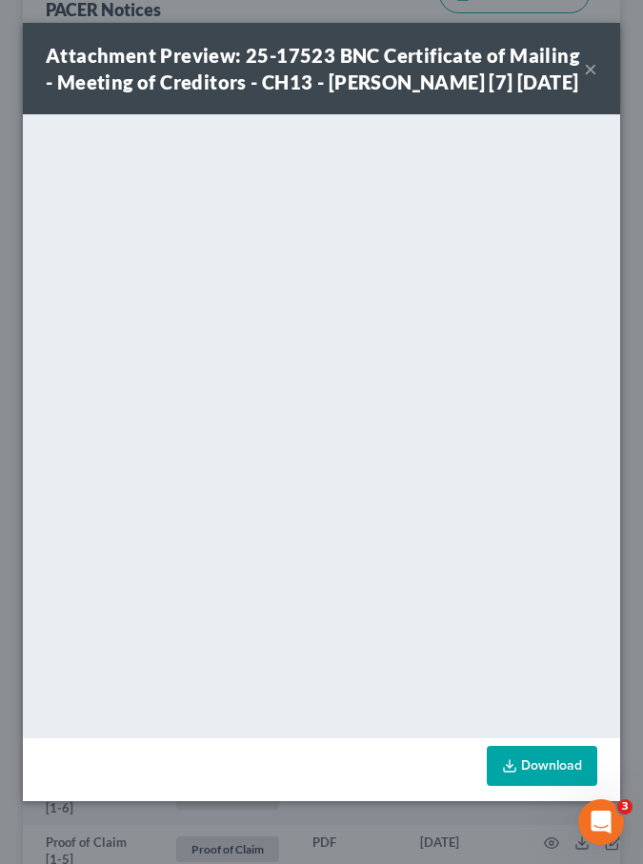
click at [593, 77] on button "×" at bounding box center [590, 68] width 13 height 23
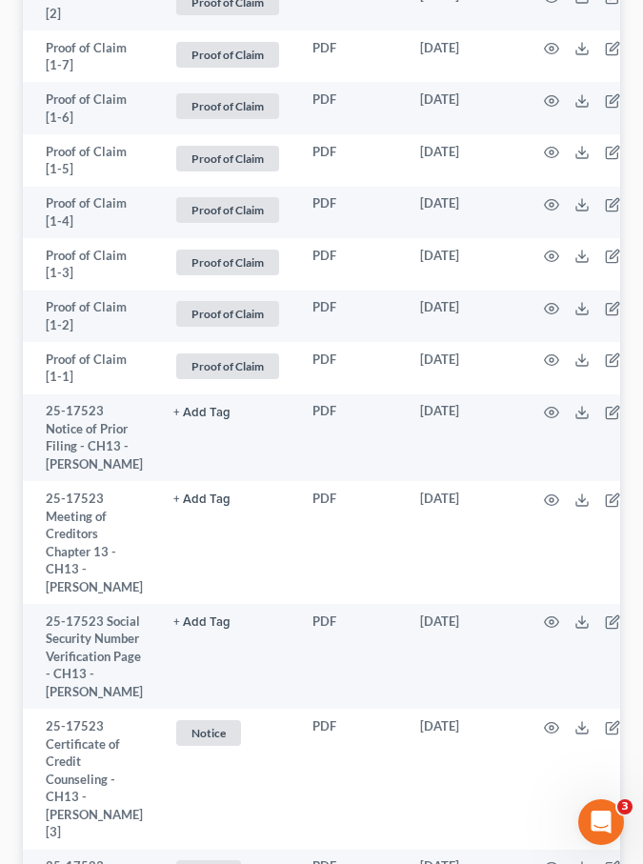
scroll to position [1024, 0]
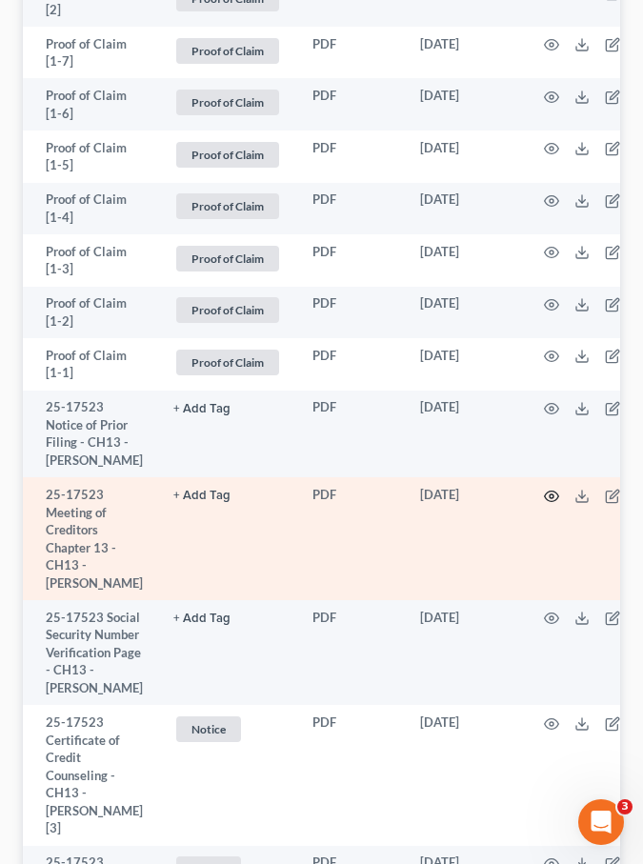
click at [544, 489] on icon "button" at bounding box center [551, 496] width 15 height 15
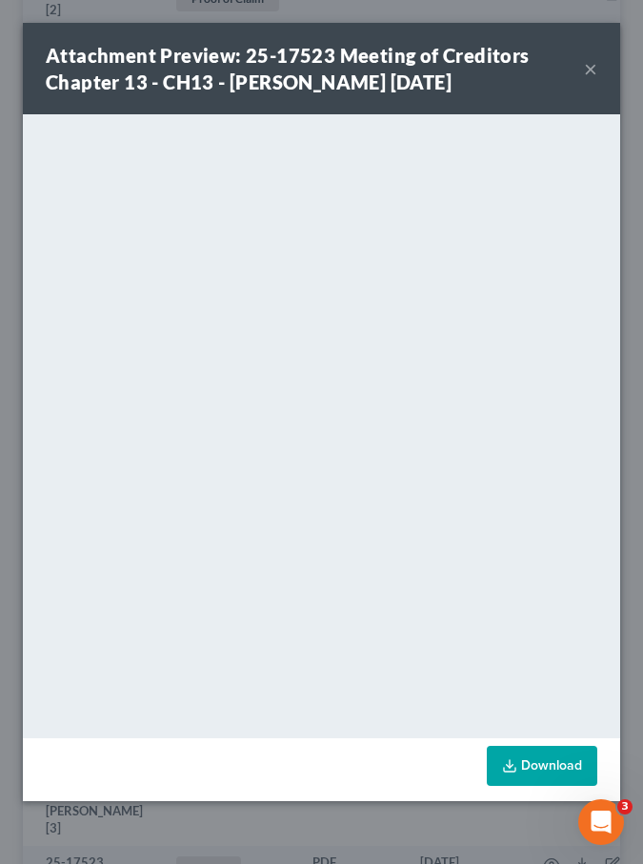
click at [595, 66] on button "×" at bounding box center [590, 68] width 13 height 23
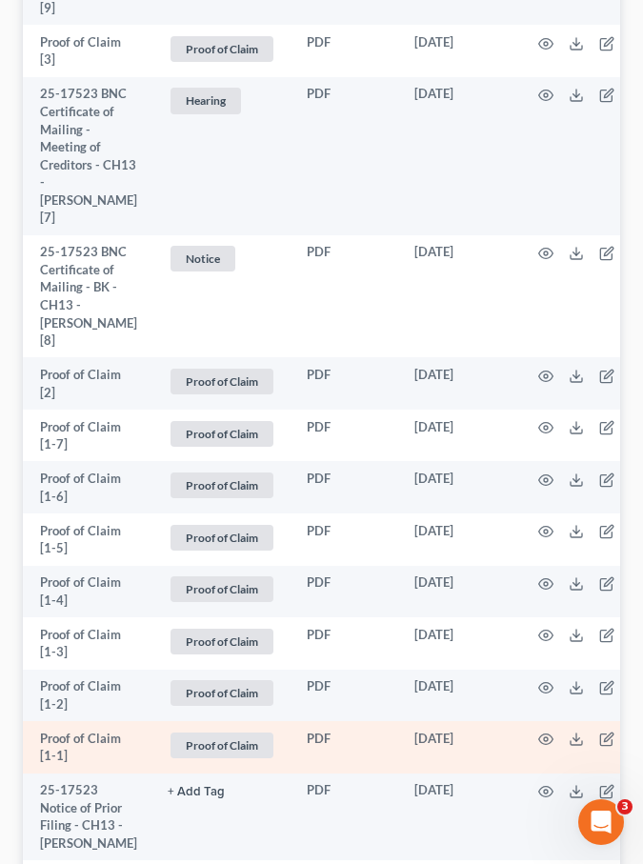
scroll to position [335, 0]
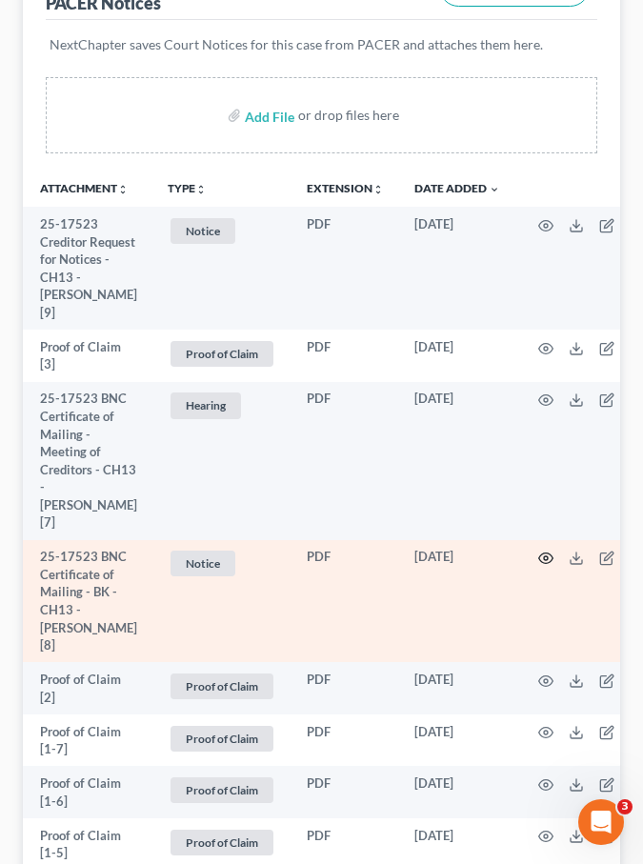
click at [545, 554] on icon "button" at bounding box center [546, 559] width 14 height 10
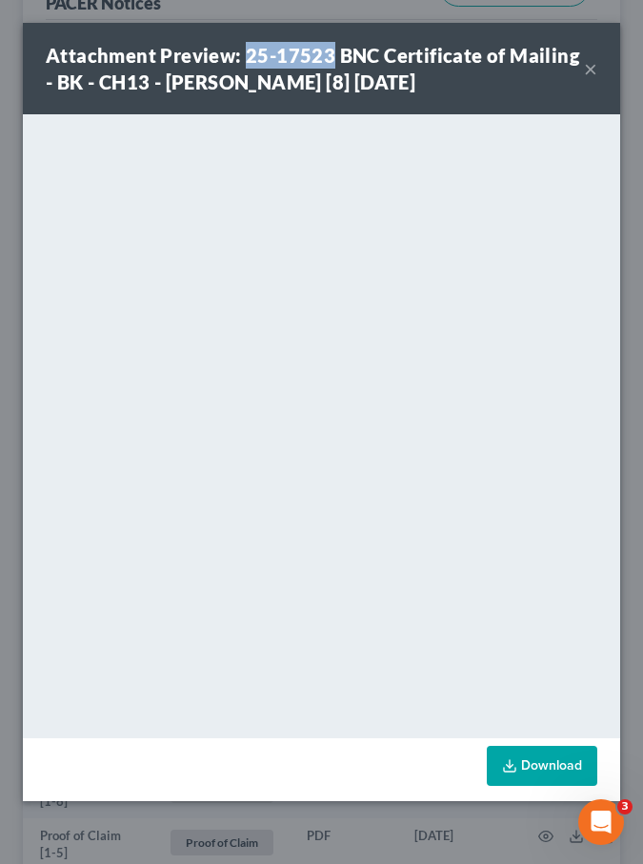
drag, startPoint x: 328, startPoint y: 57, endPoint x: 248, endPoint y: 56, distance: 80.1
click at [248, 56] on strong "Attachment Preview: 25-17523 BNC Certificate of Mailing - BK - CH13 - Keysha Ma…" at bounding box center [313, 69] width 534 height 50
copy strong "25-17523"
